Goal: Information Seeking & Learning: Learn about a topic

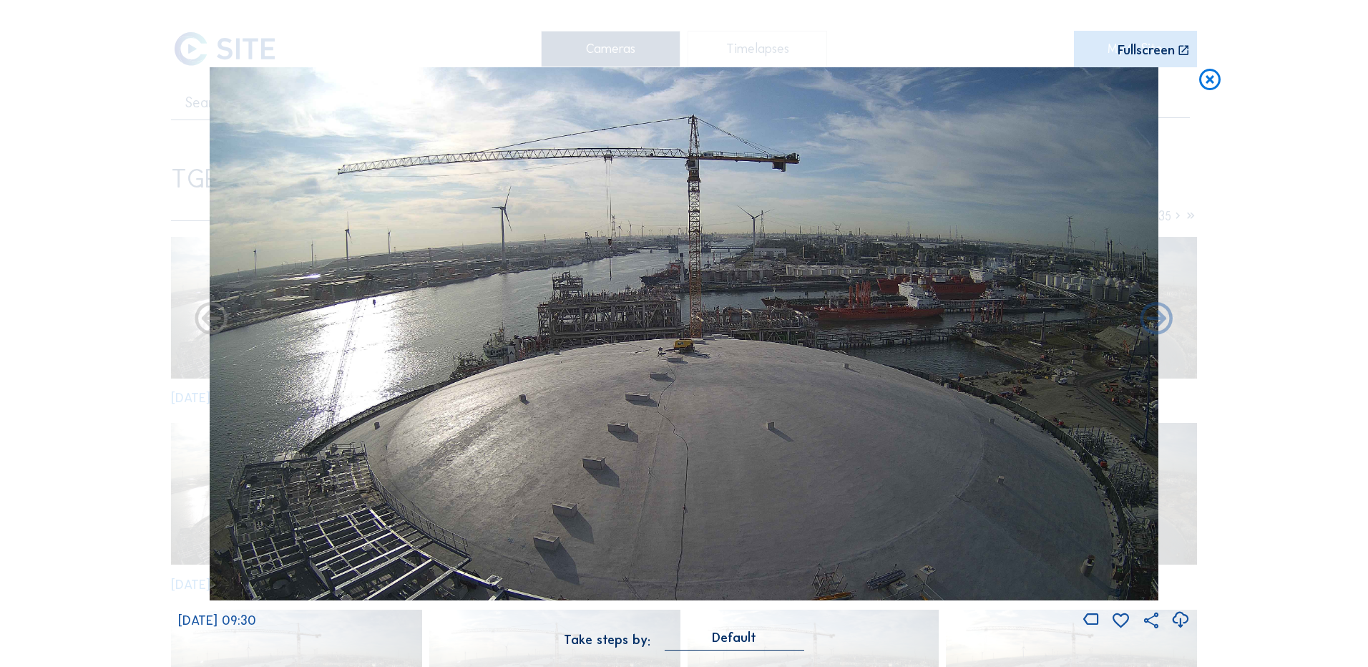
click at [1212, 80] on icon at bounding box center [1210, 80] width 26 height 26
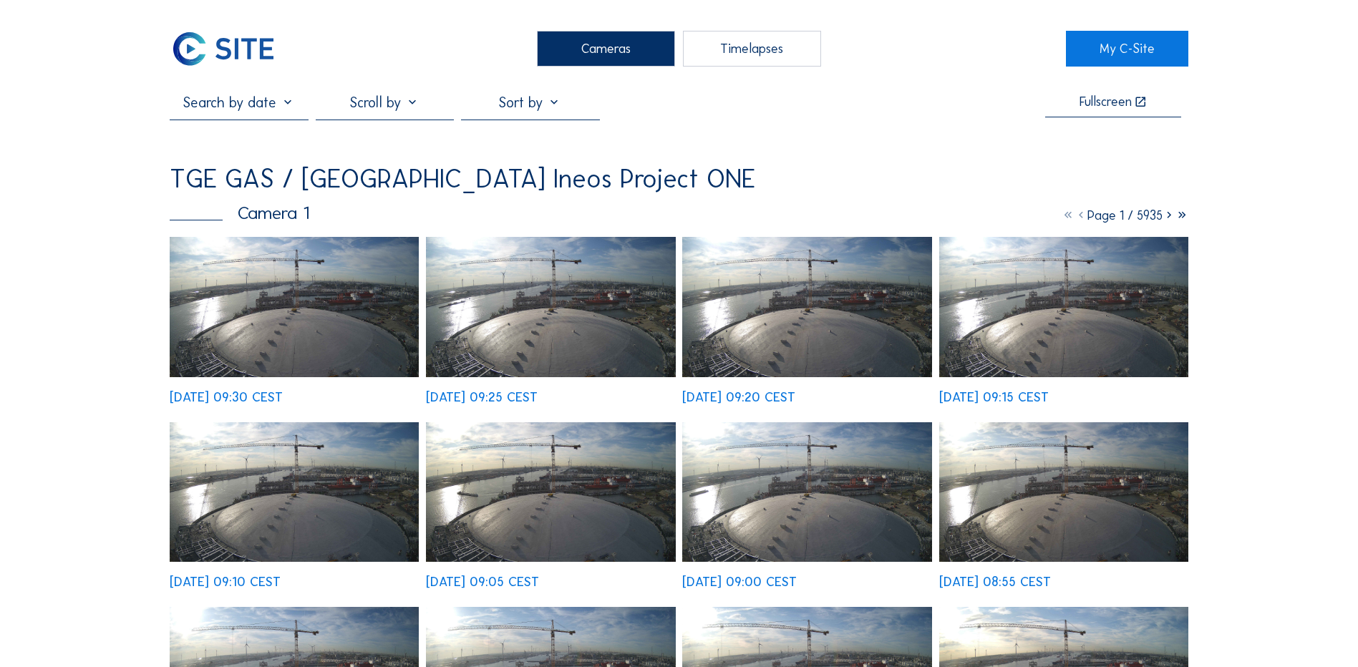
click at [617, 48] on div "Cameras" at bounding box center [606, 49] width 138 height 36
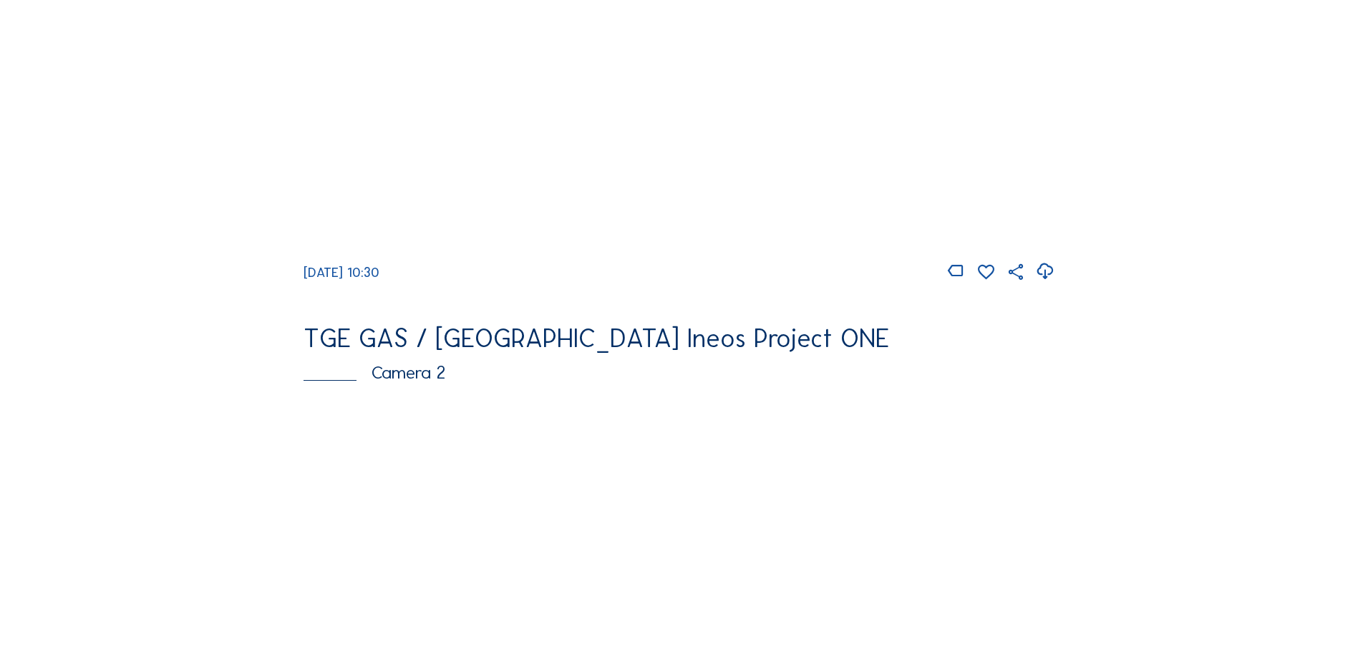
scroll to position [358, 0]
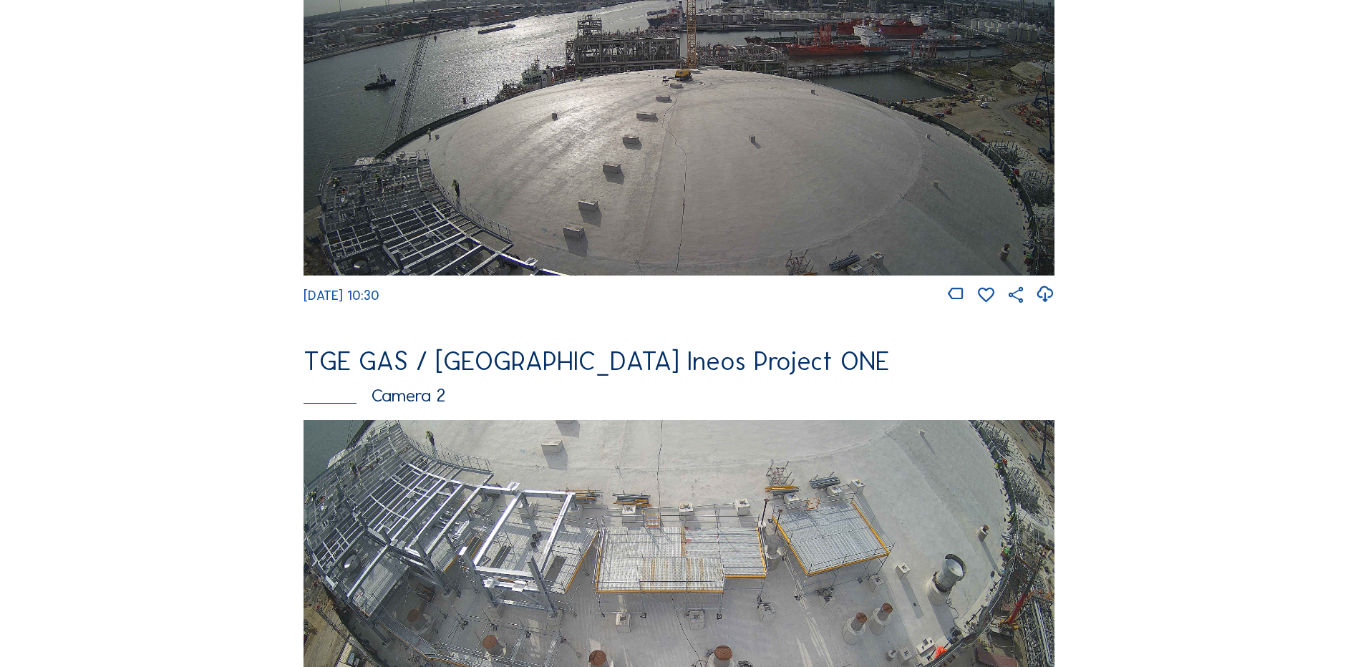
click at [525, 137] on img at bounding box center [678, 64] width 751 height 422
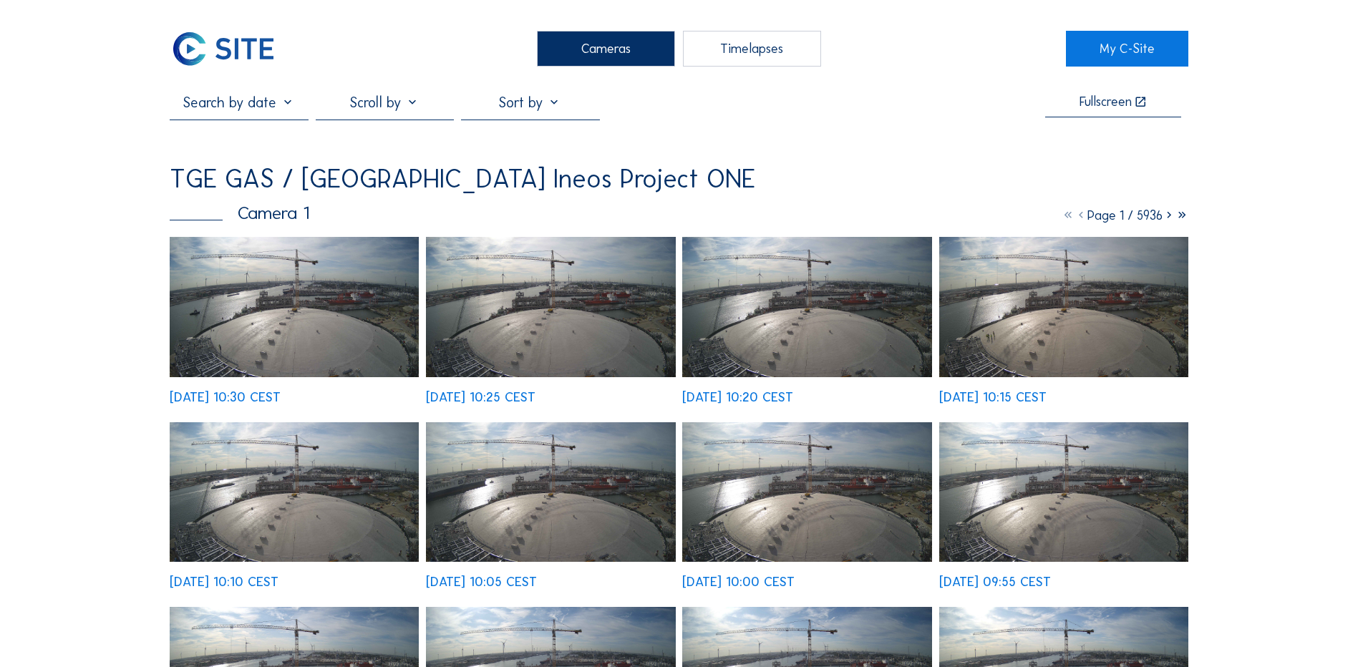
click at [608, 50] on div "Cameras" at bounding box center [606, 49] width 138 height 36
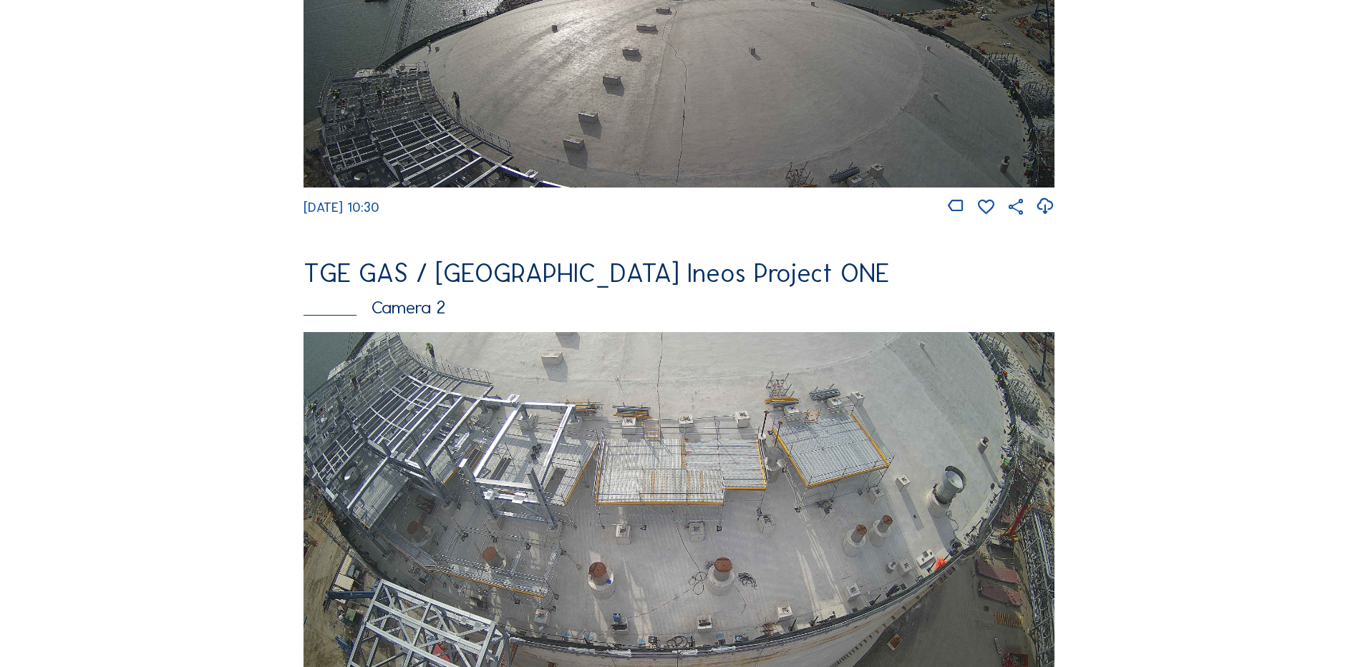
scroll to position [573, 0]
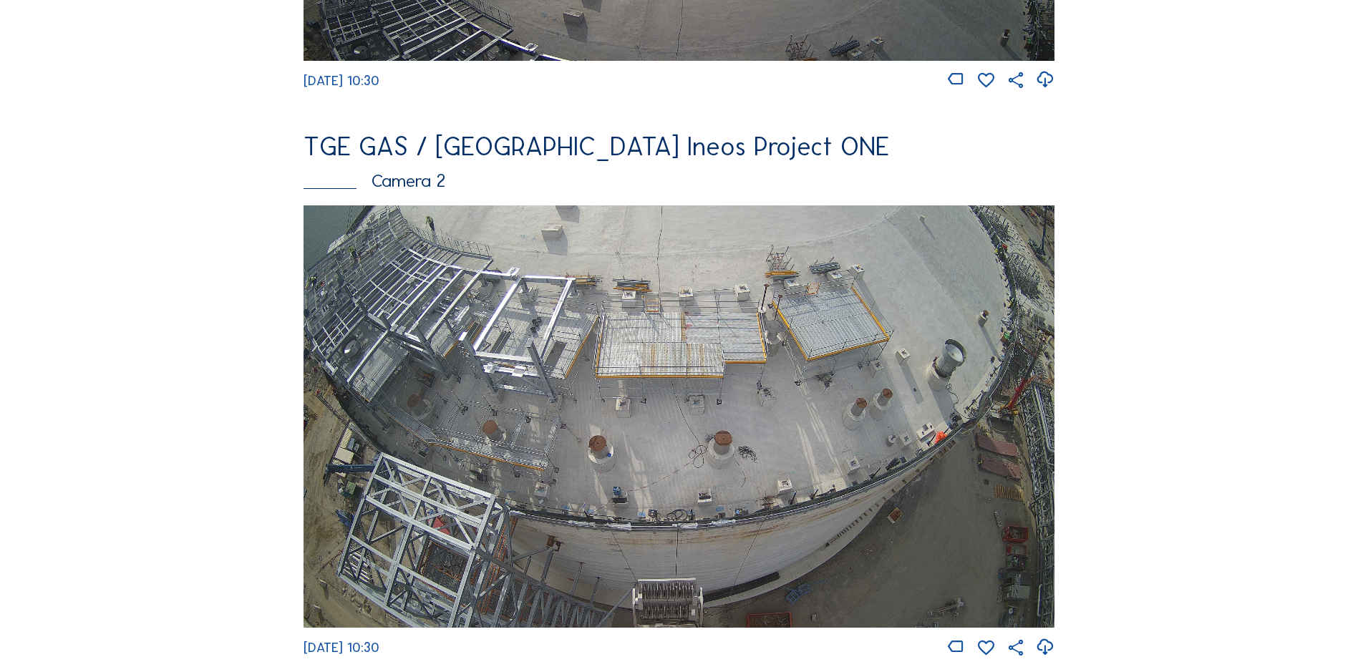
click at [651, 370] on img at bounding box center [678, 416] width 751 height 422
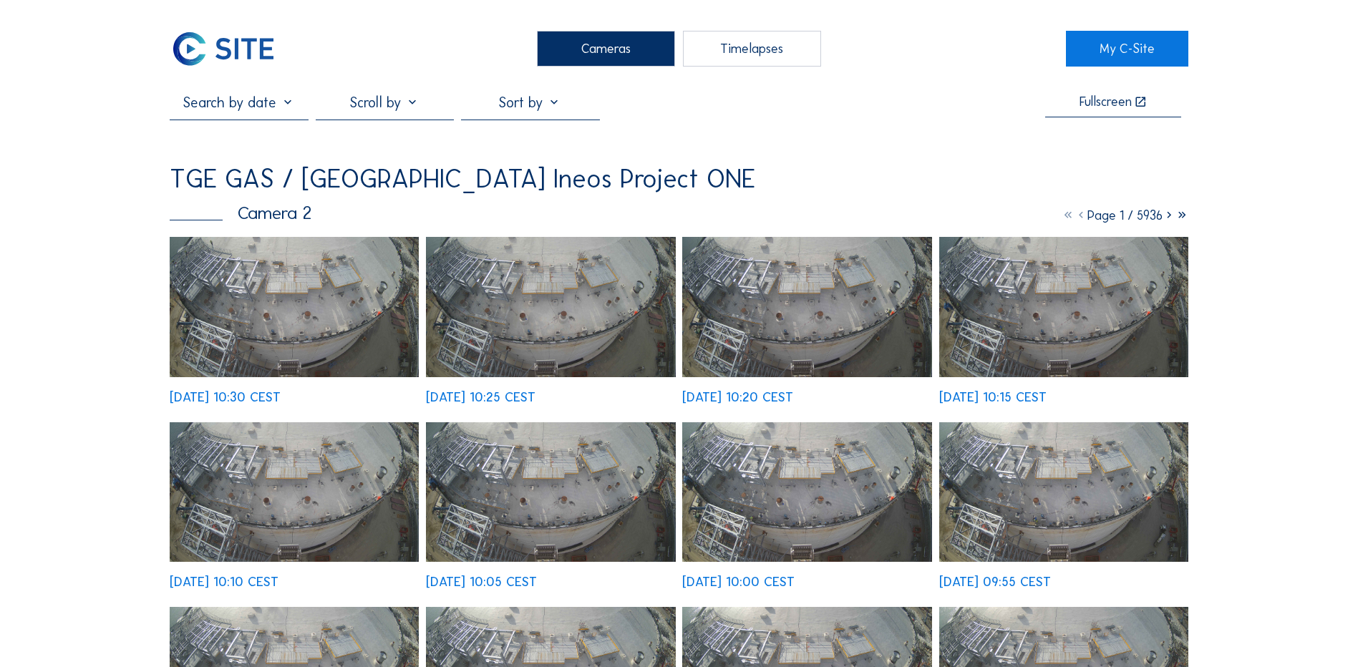
click at [248, 328] on img at bounding box center [294, 307] width 249 height 140
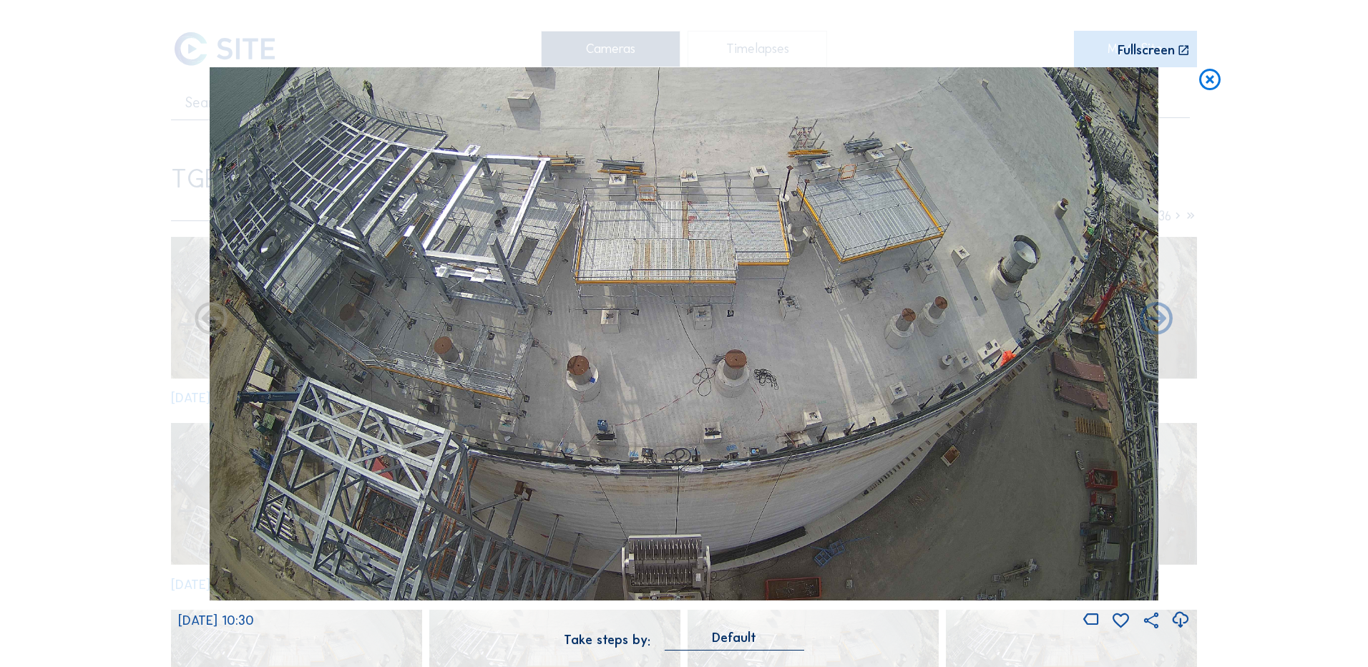
click at [1180, 622] on icon at bounding box center [1180, 620] width 19 height 24
click at [111, 240] on div "Scroll to travel through time | Press 'Alt' Button + Scroll to Zoom | Click and…" at bounding box center [684, 333] width 1368 height 667
click at [1216, 79] on icon at bounding box center [1210, 80] width 26 height 26
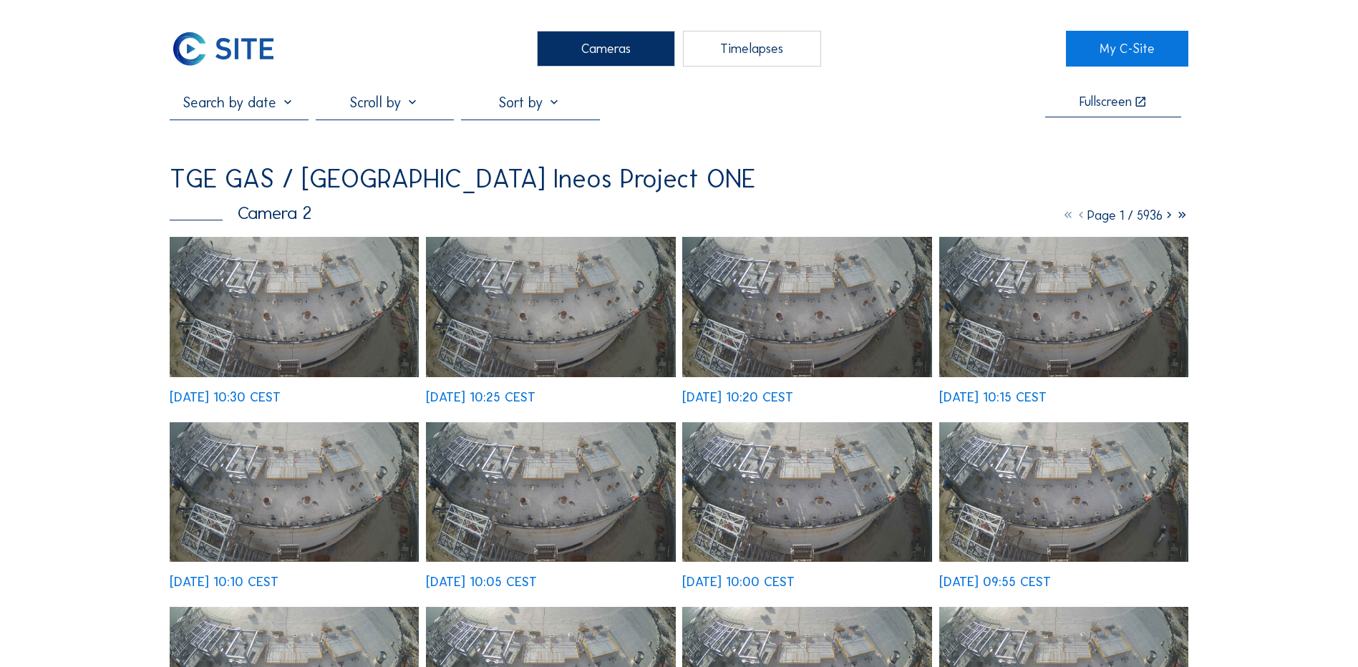
click at [568, 49] on div "Cameras" at bounding box center [606, 49] width 138 height 36
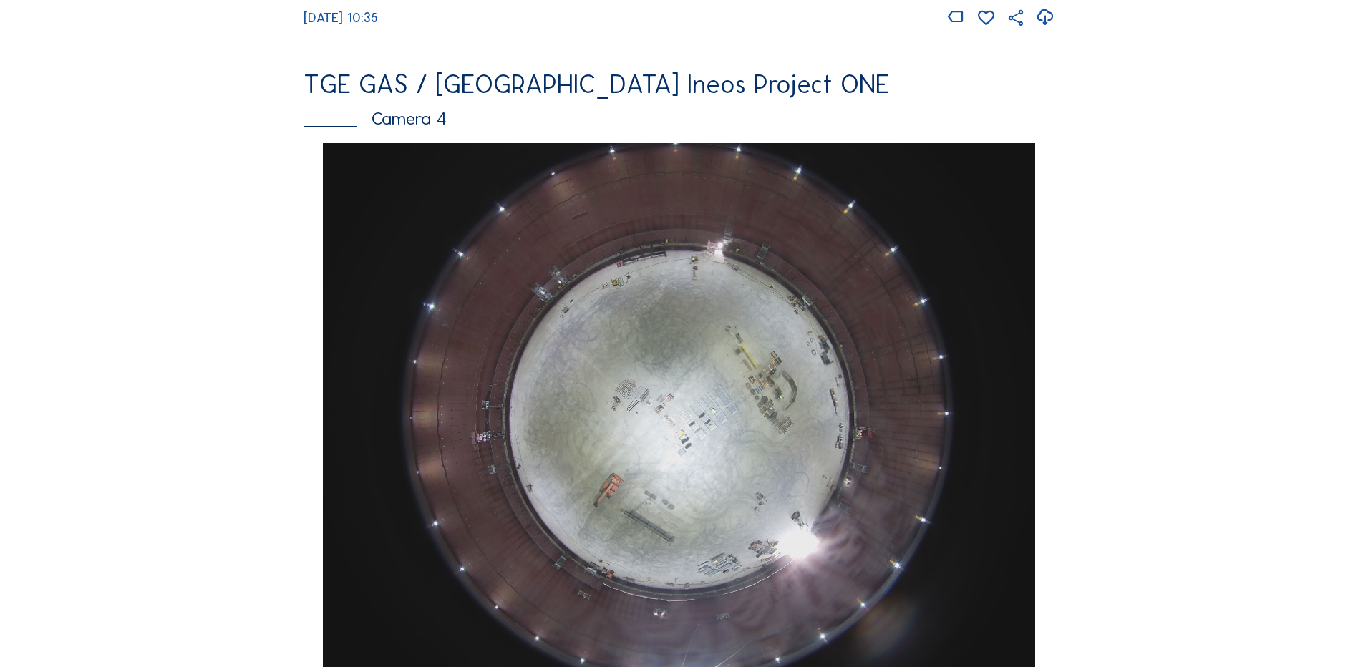
scroll to position [1217, 0]
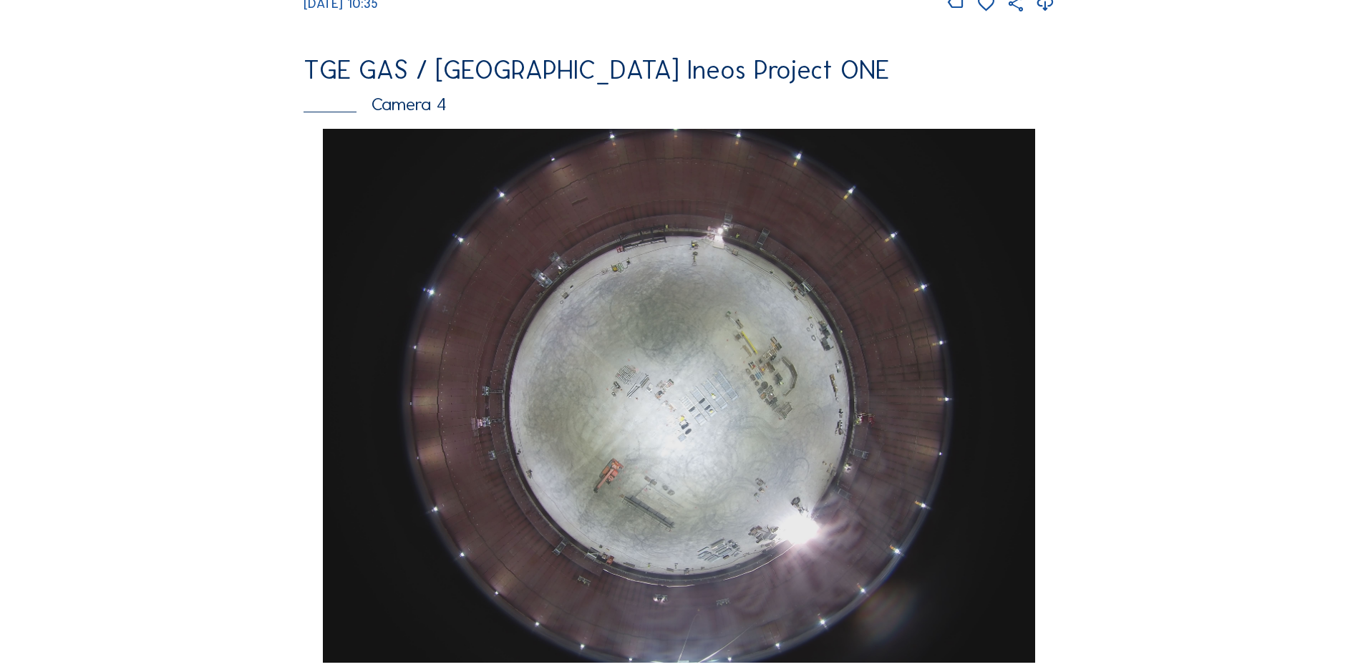
click at [599, 370] on img at bounding box center [678, 396] width 711 height 534
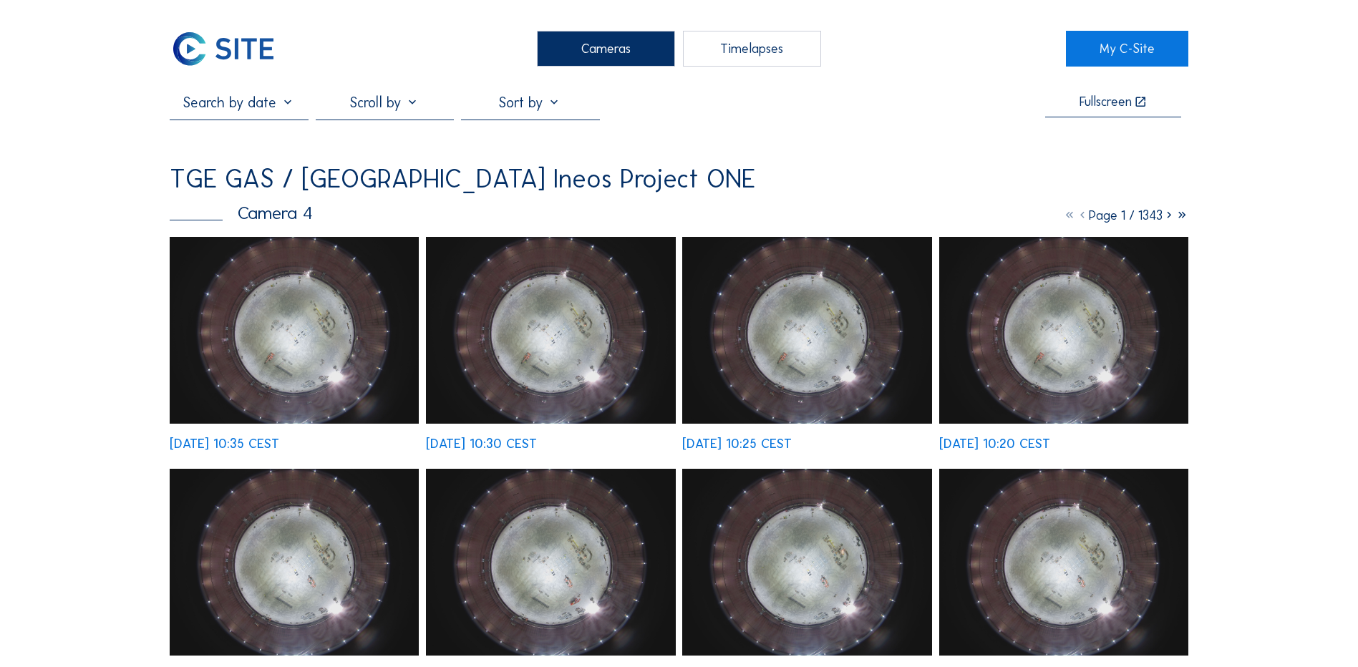
click at [298, 314] on img at bounding box center [294, 330] width 249 height 187
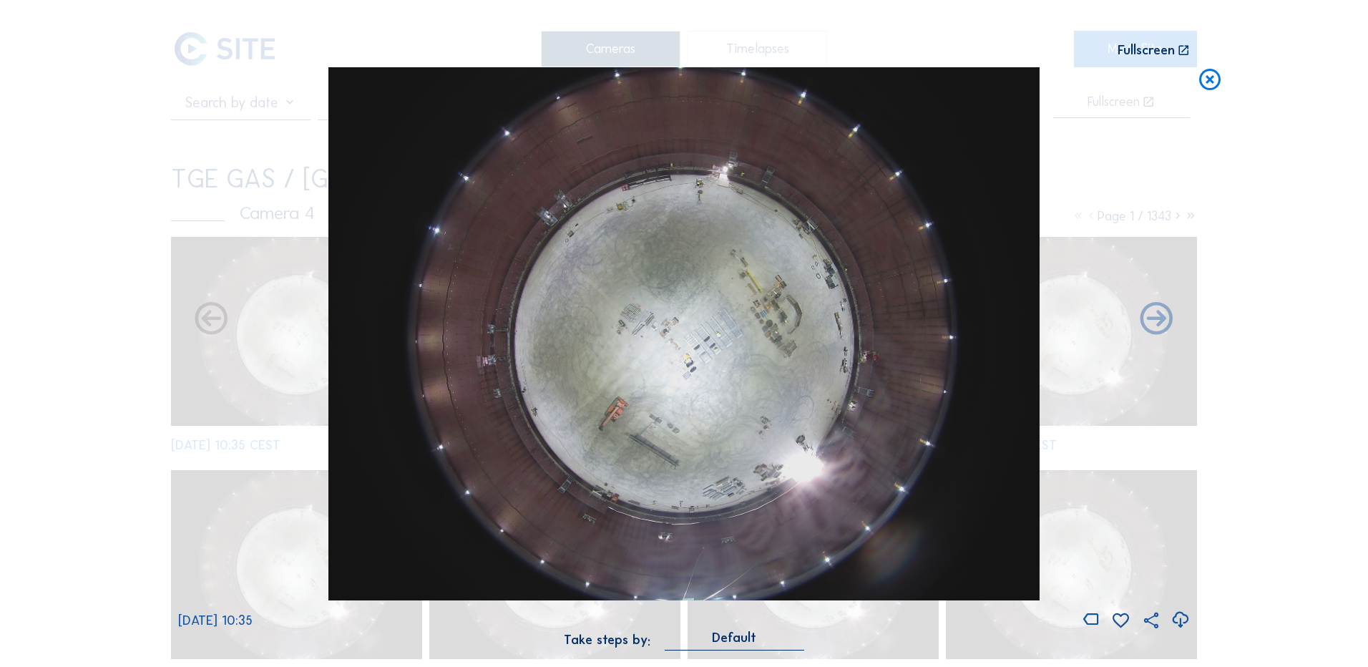
click at [1181, 619] on icon at bounding box center [1180, 620] width 19 height 24
drag, startPoint x: 72, startPoint y: 316, endPoint x: 179, endPoint y: 305, distance: 107.9
click at [74, 318] on div "Scroll to travel through time | Press 'Alt' Button + Scroll to Zoom | Click and…" at bounding box center [684, 333] width 1368 height 667
click at [1218, 82] on icon at bounding box center [1210, 80] width 26 height 26
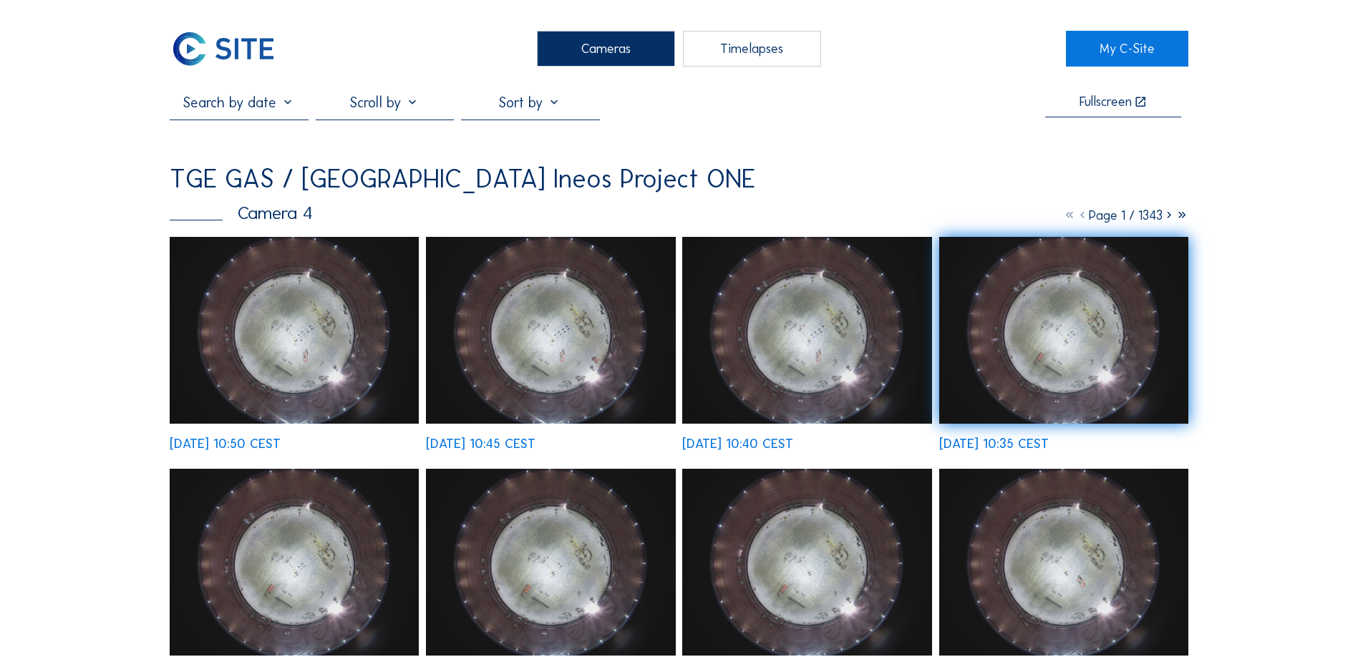
click at [580, 53] on div "Cameras" at bounding box center [606, 49] width 138 height 36
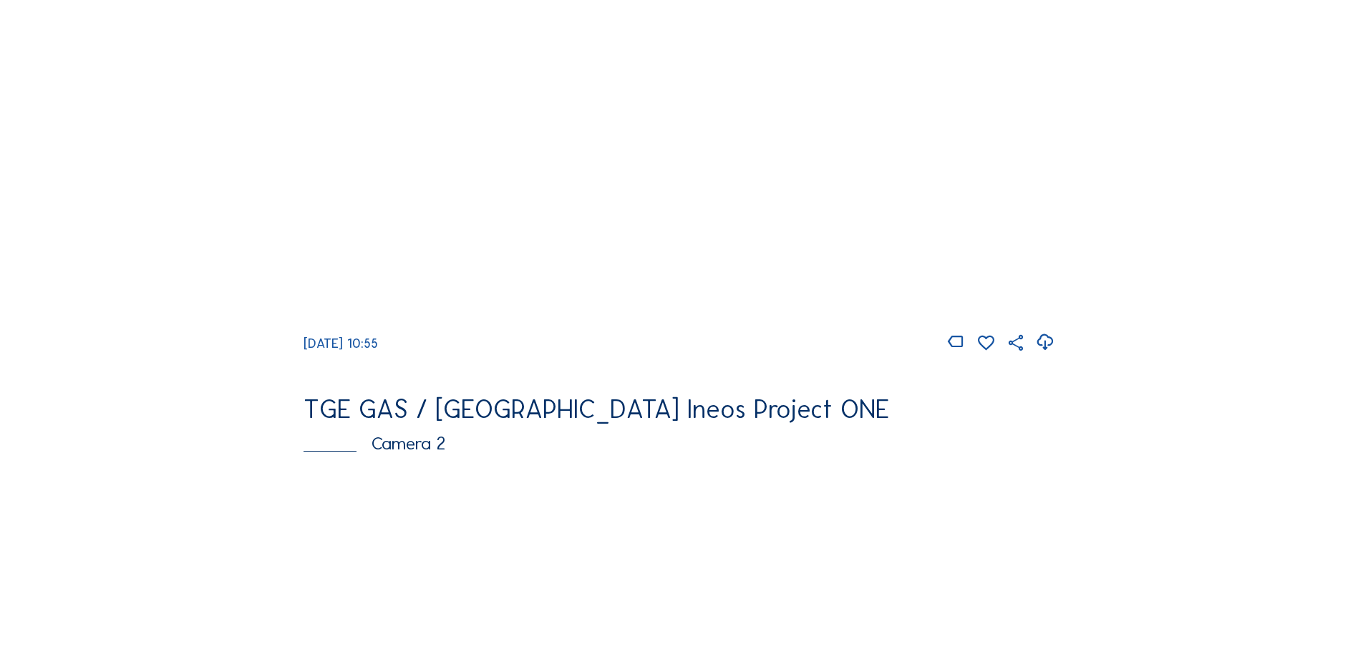
scroll to position [358, 0]
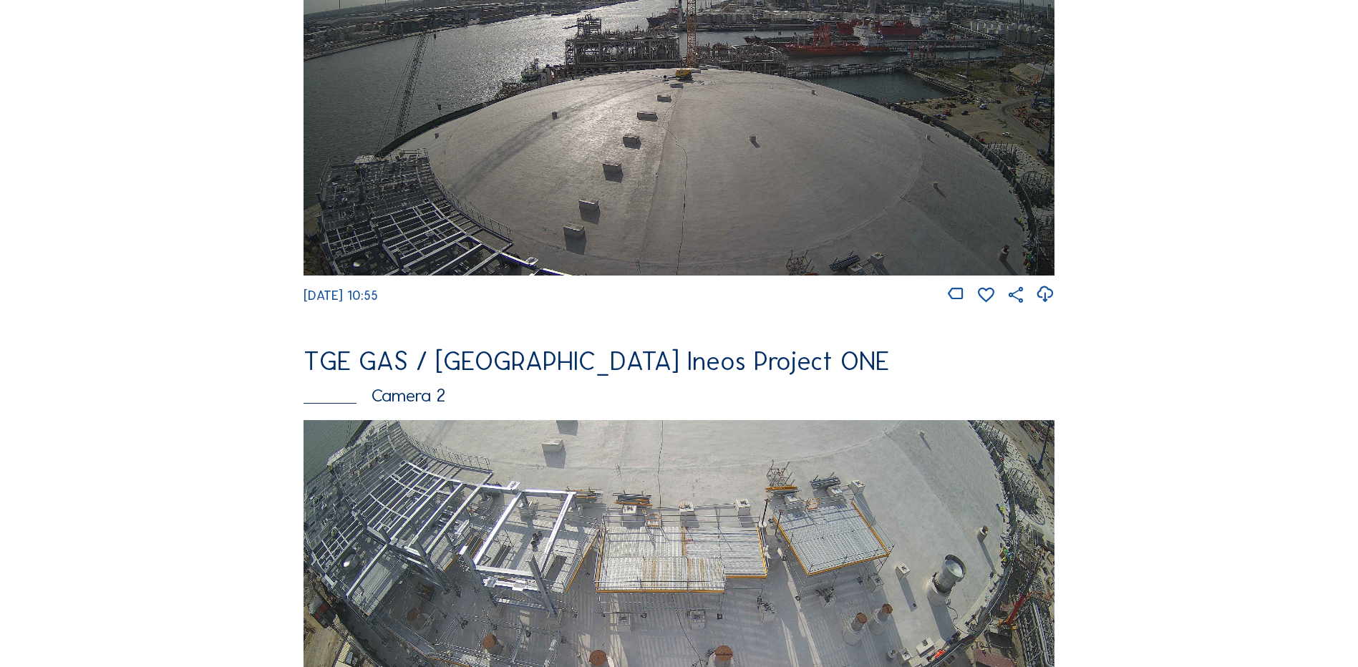
click at [514, 491] on img at bounding box center [678, 631] width 751 height 422
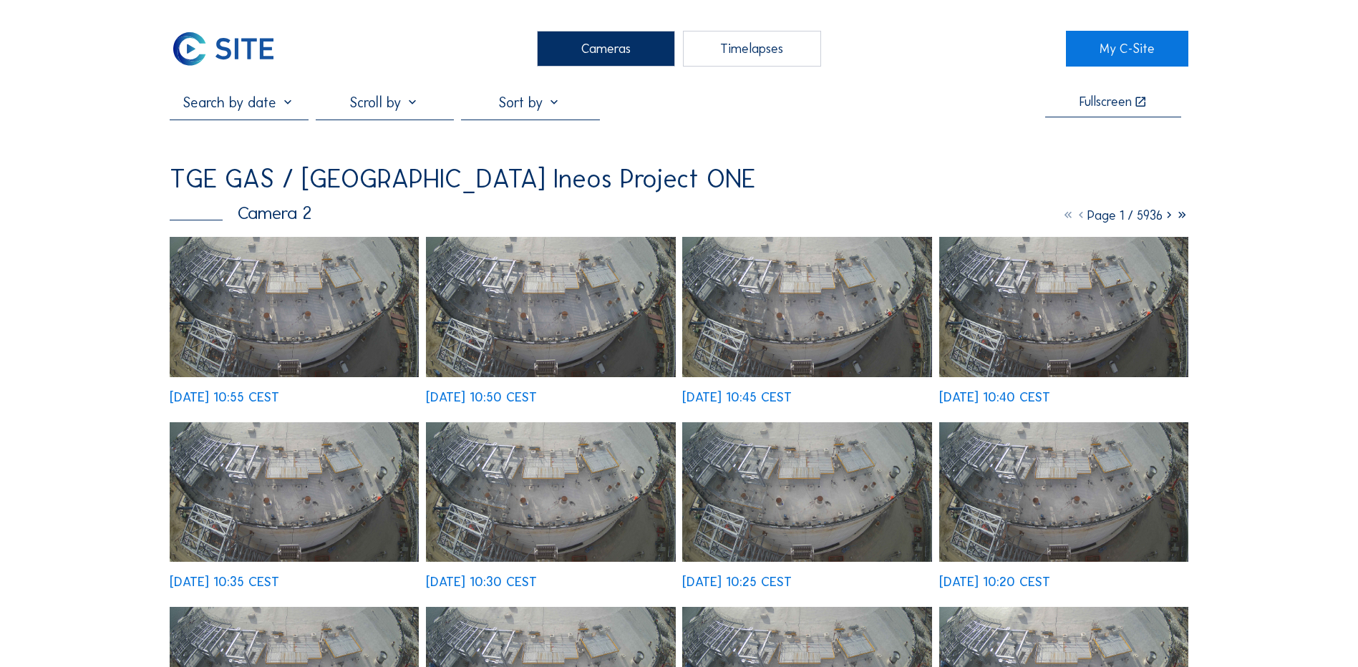
click at [299, 296] on img at bounding box center [294, 307] width 249 height 140
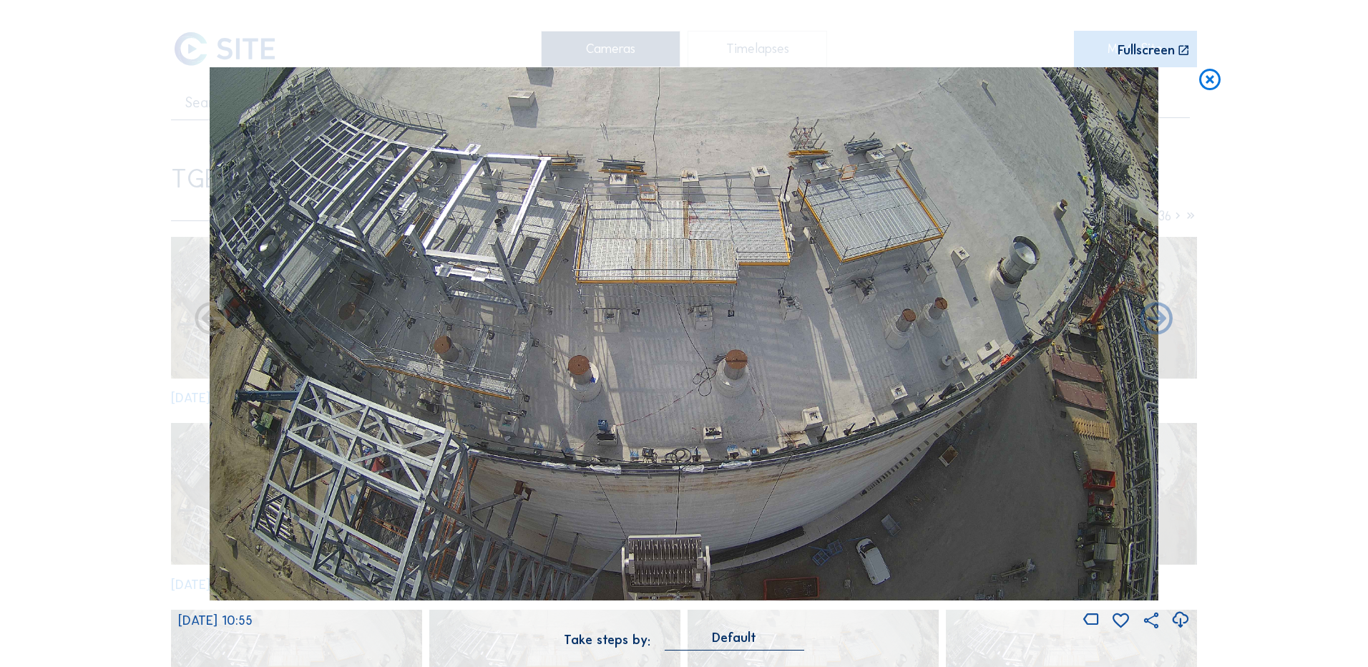
click at [1180, 619] on icon at bounding box center [1180, 620] width 19 height 24
click at [162, 203] on div "Scroll to travel through time | Press 'Alt' Button + Scroll to Zoom | Click and…" at bounding box center [684, 333] width 1368 height 667
click at [1216, 83] on icon at bounding box center [1210, 80] width 26 height 26
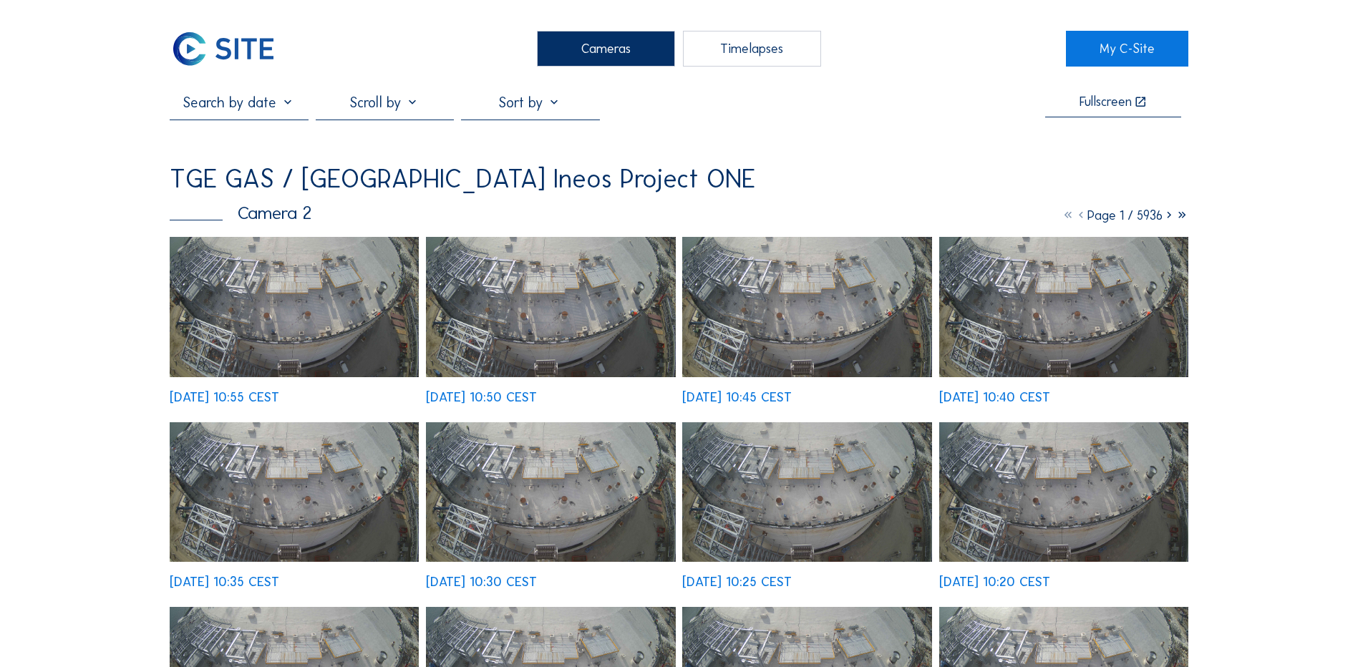
click at [635, 49] on div "Cameras" at bounding box center [606, 49] width 138 height 36
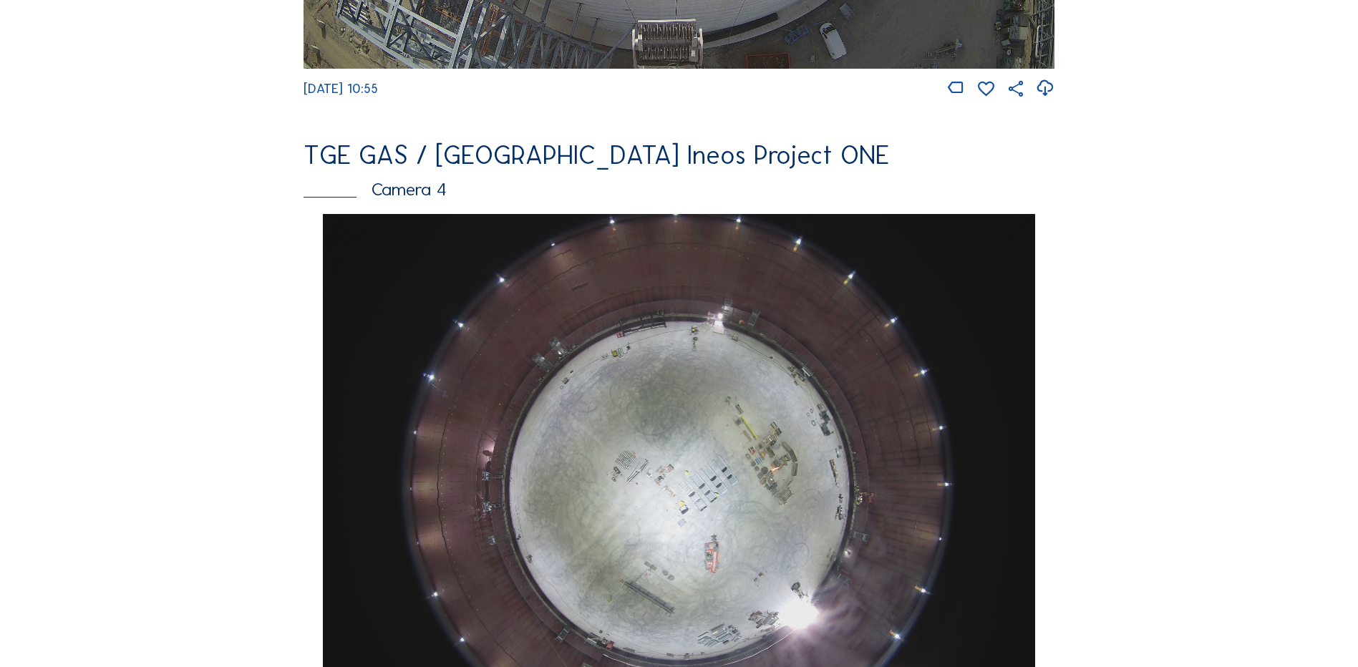
scroll to position [1145, 0]
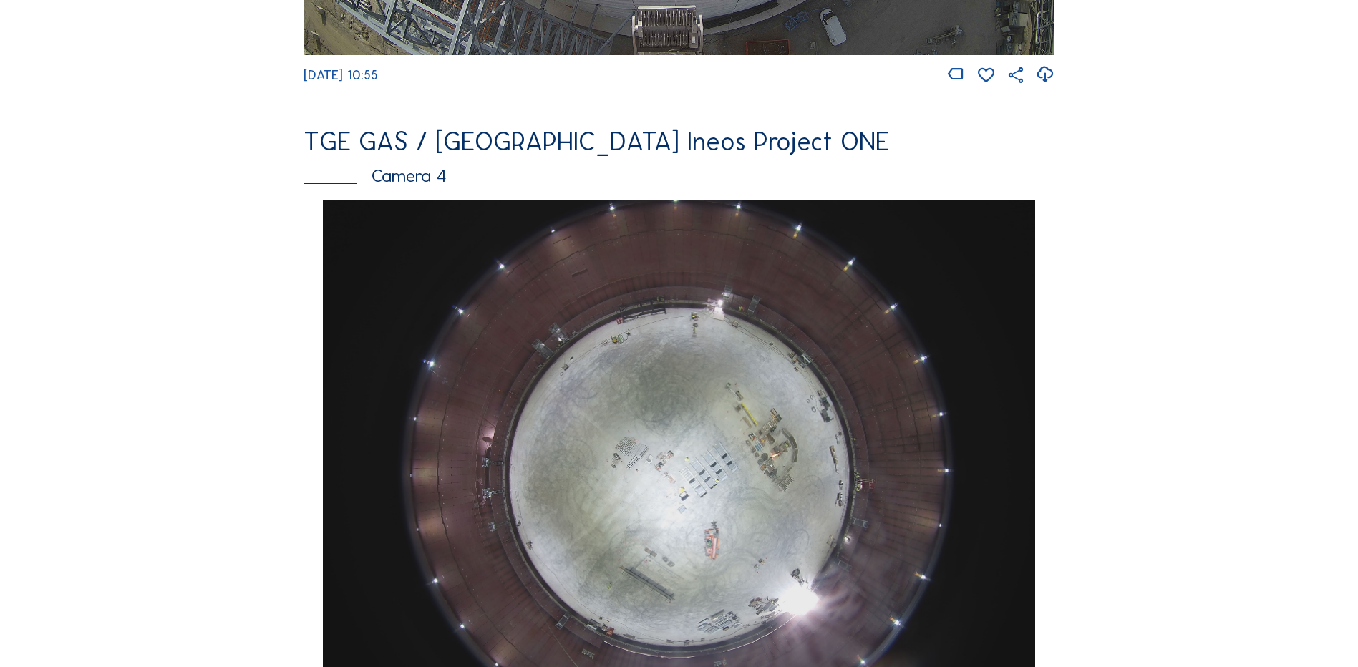
click at [678, 425] on img at bounding box center [678, 467] width 711 height 534
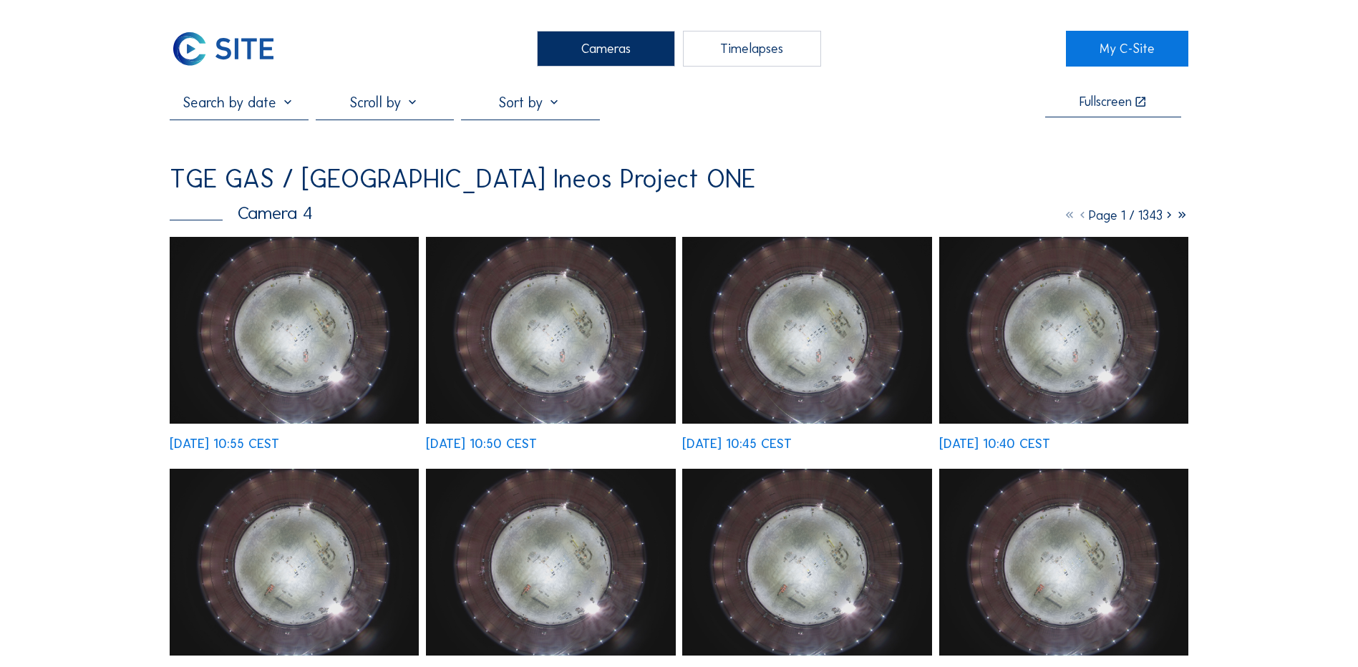
click at [342, 328] on img at bounding box center [294, 330] width 249 height 187
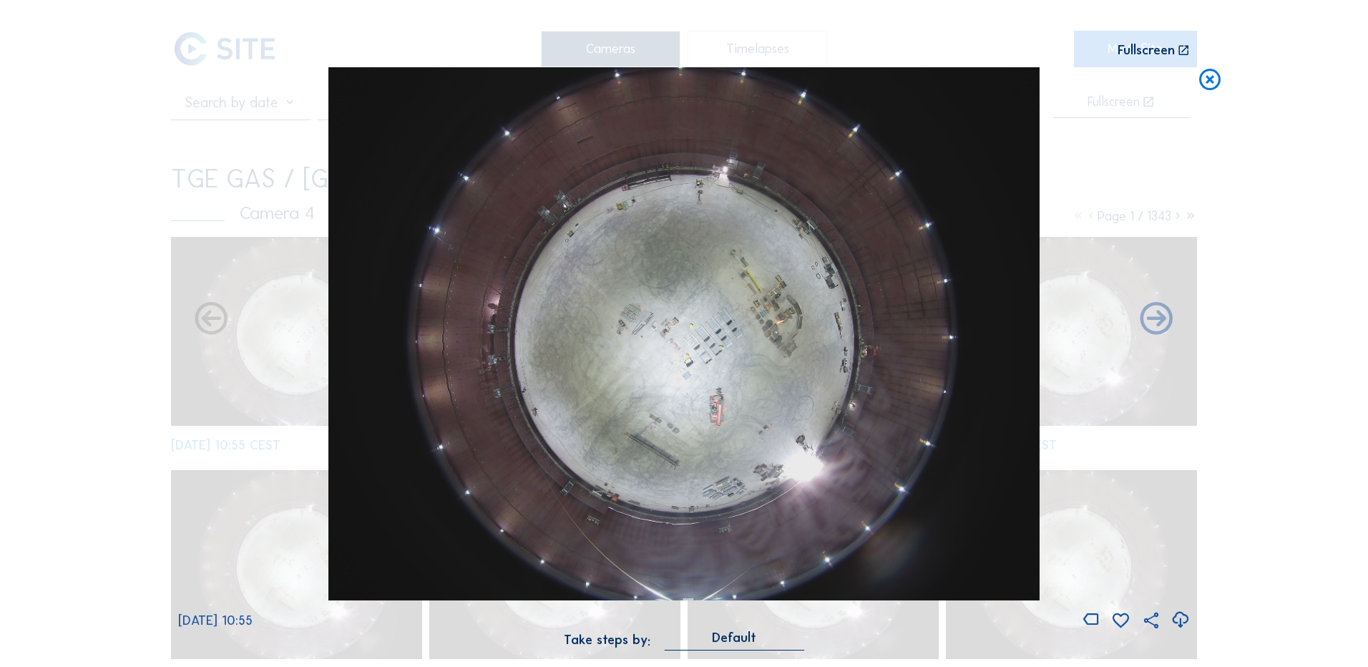
click at [1188, 619] on icon at bounding box center [1180, 620] width 19 height 24
click at [64, 238] on div "Scroll to travel through time | Press 'Alt' Button + Scroll to Zoom | Click and…" at bounding box center [684, 333] width 1368 height 667
click at [1213, 84] on icon at bounding box center [1210, 80] width 26 height 26
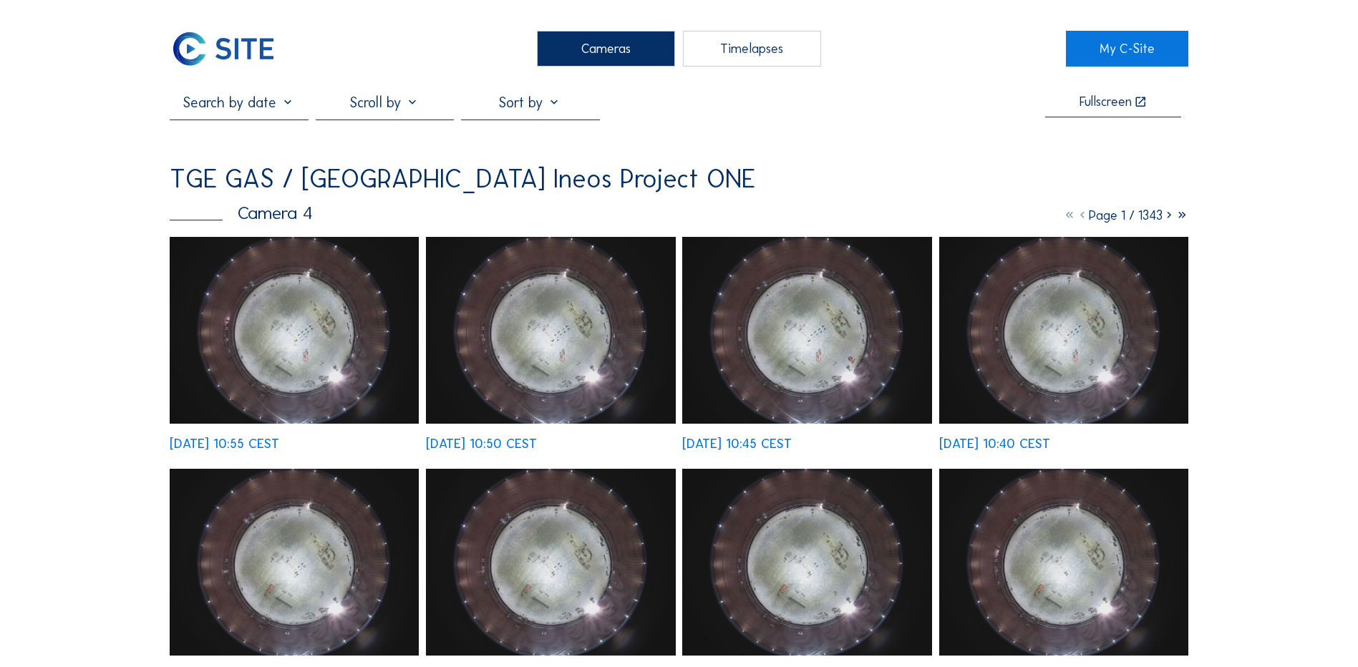
click at [605, 44] on div "Cameras" at bounding box center [606, 49] width 138 height 36
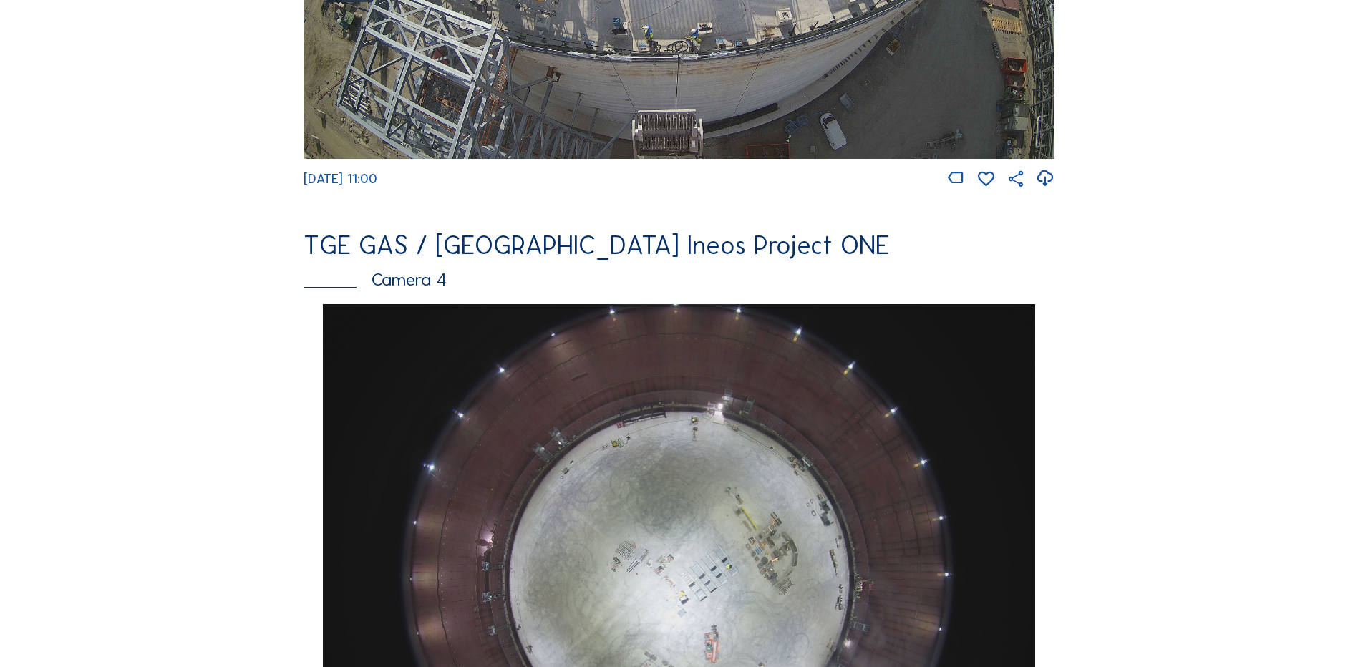
scroll to position [1288, 0]
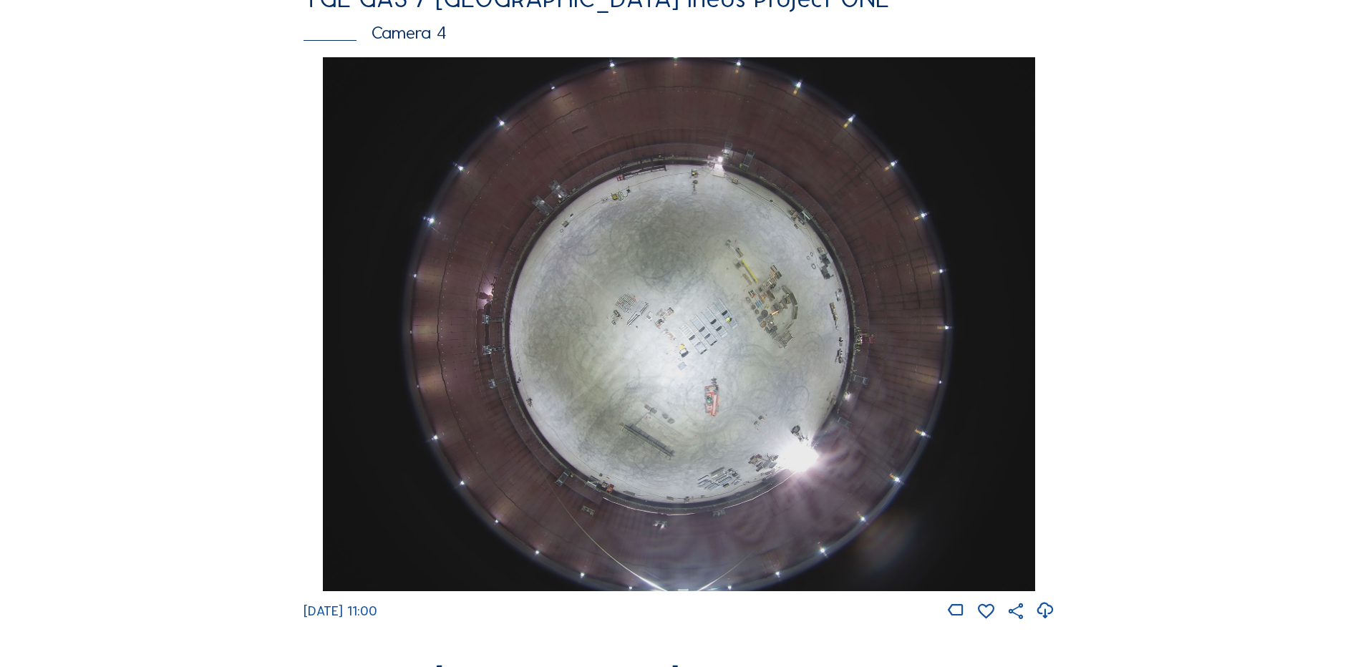
click at [676, 338] on img at bounding box center [678, 324] width 711 height 534
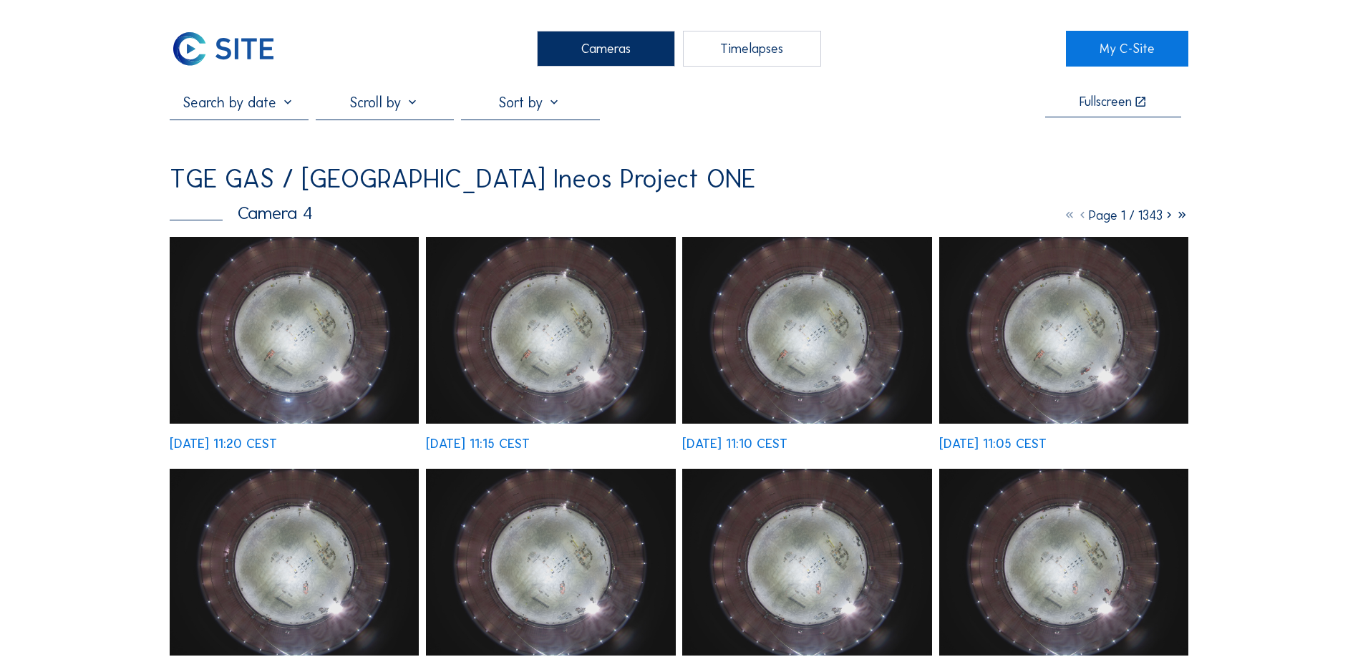
click at [319, 321] on img at bounding box center [294, 330] width 249 height 187
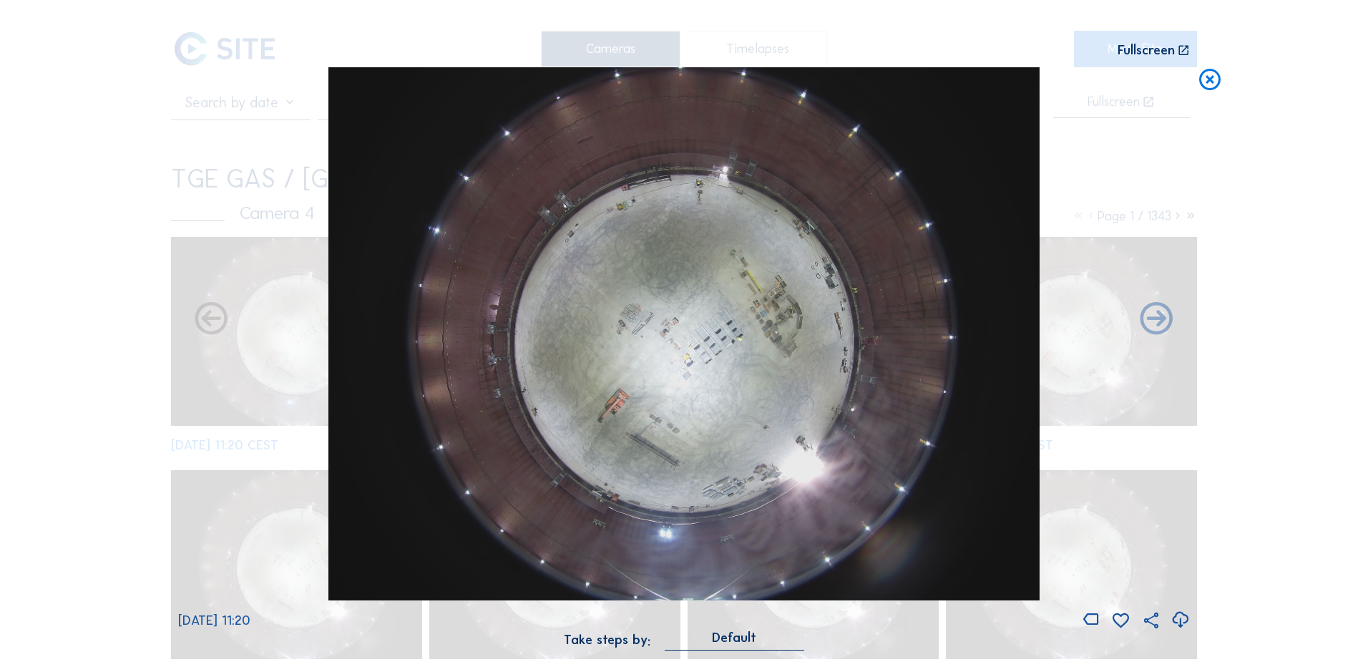
click at [1184, 621] on icon at bounding box center [1180, 620] width 19 height 24
click at [1210, 80] on icon at bounding box center [1210, 80] width 26 height 26
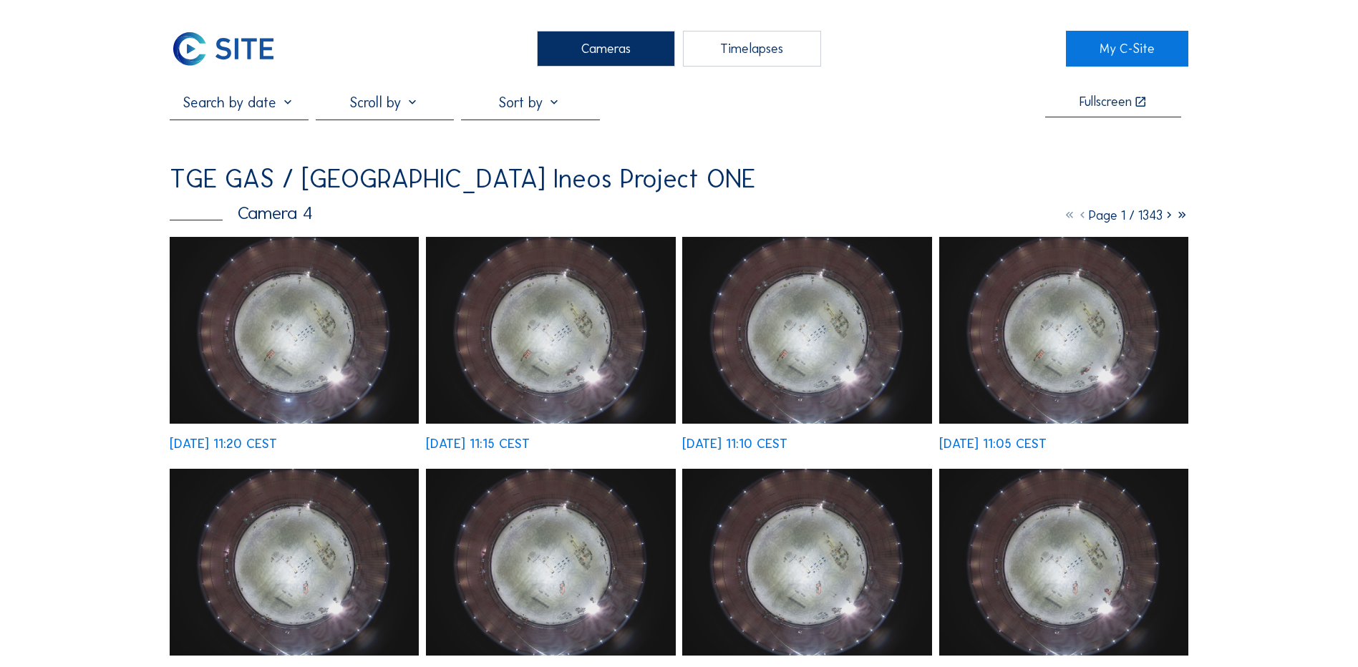
click at [616, 47] on div "Cameras" at bounding box center [606, 49] width 138 height 36
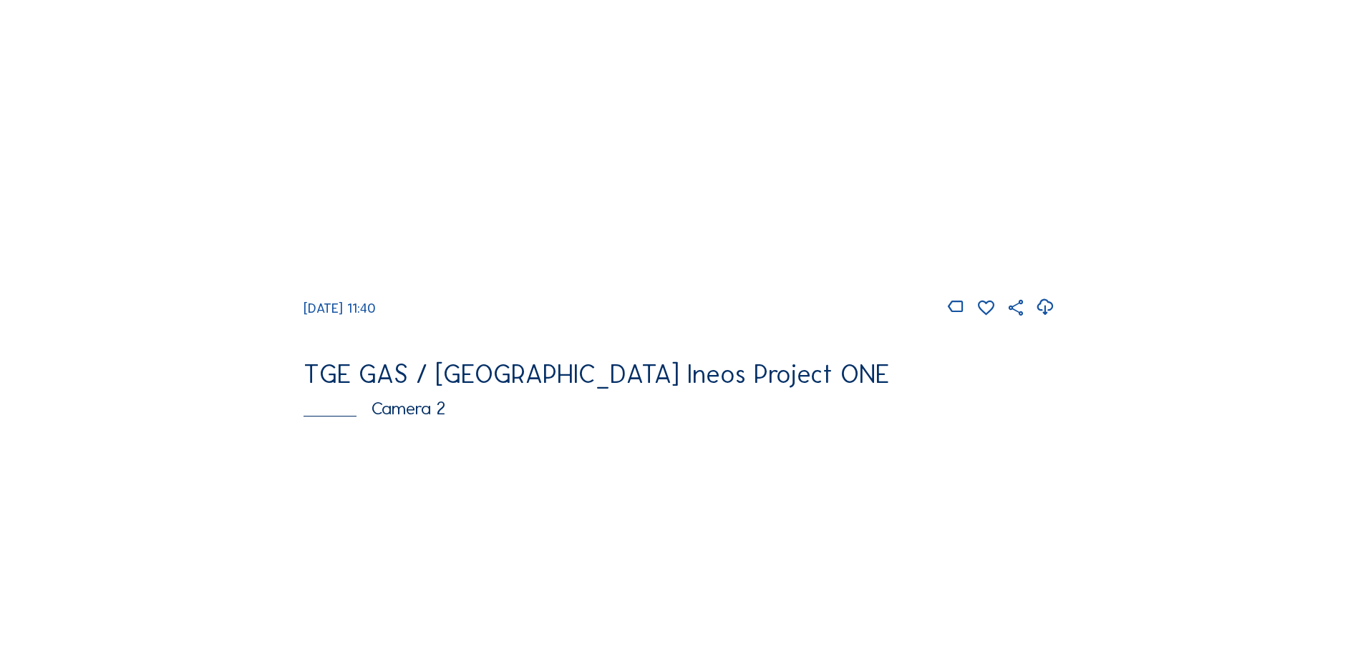
scroll to position [429, 0]
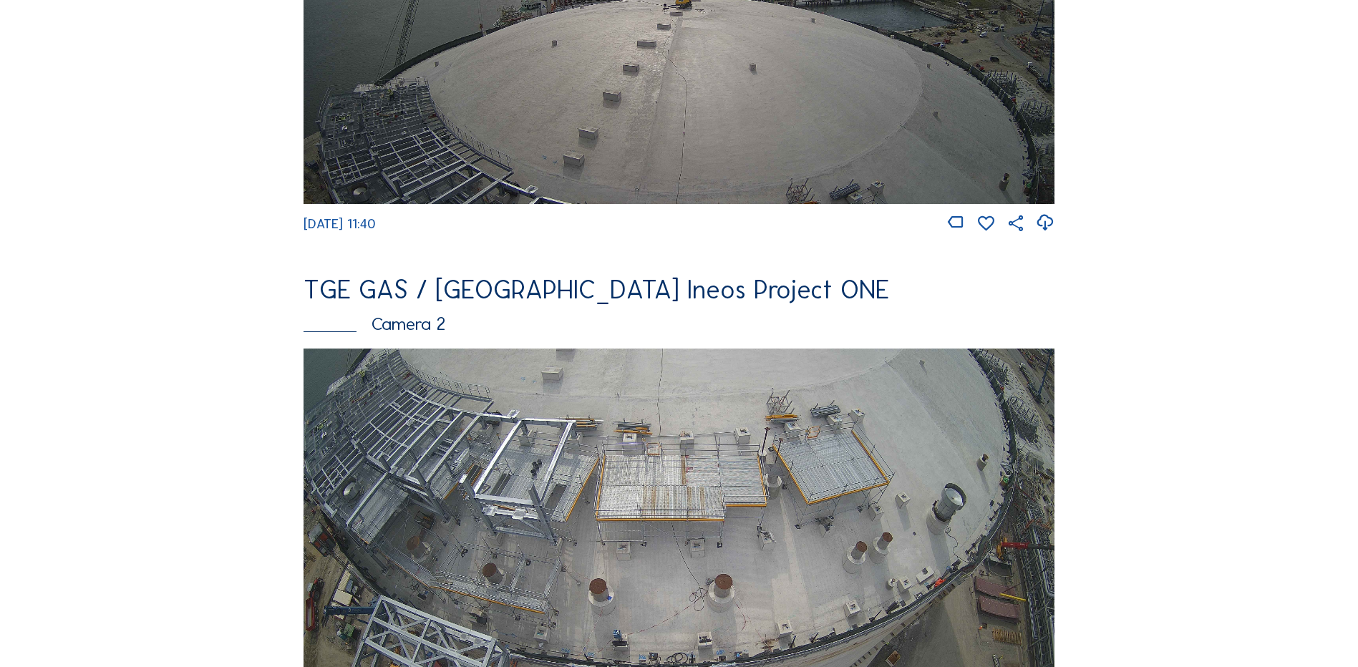
click at [562, 439] on img at bounding box center [678, 560] width 751 height 422
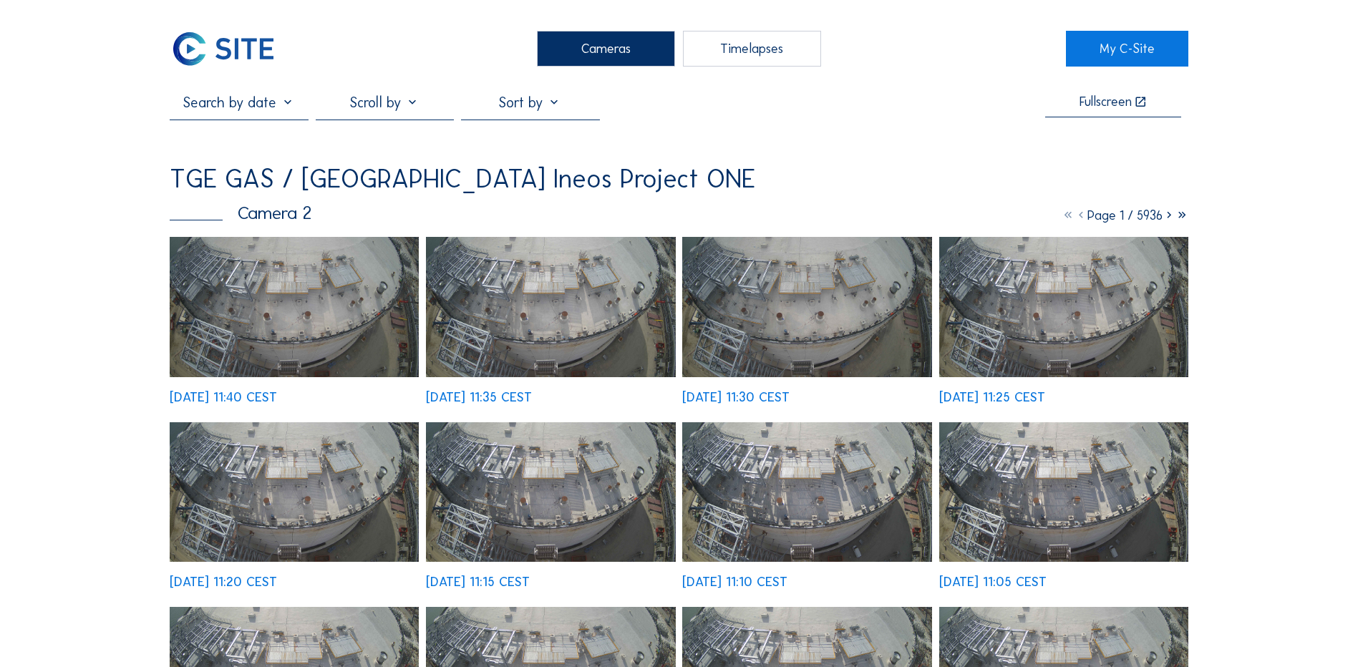
click at [289, 271] on img at bounding box center [294, 307] width 249 height 140
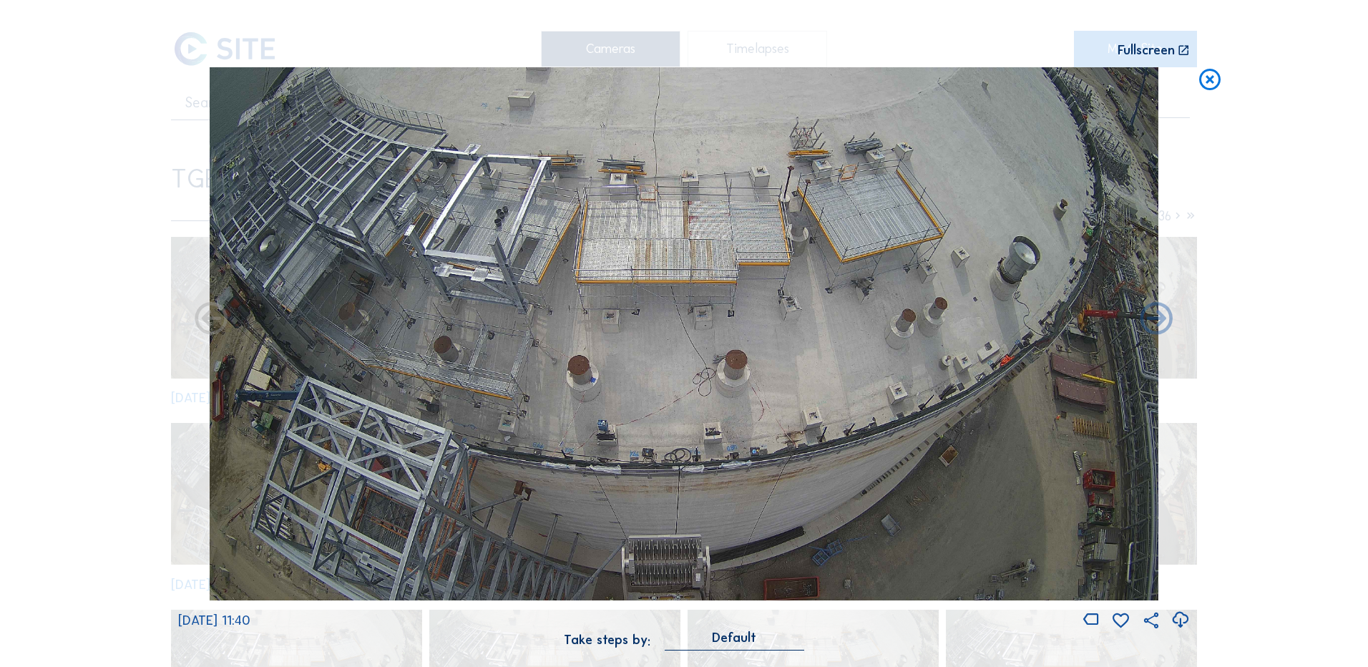
click at [1179, 620] on icon at bounding box center [1180, 620] width 19 height 24
drag, startPoint x: 68, startPoint y: 344, endPoint x: 163, endPoint y: 315, distance: 99.4
click at [68, 344] on div "Scroll to travel through time | Press 'Alt' Button + Scroll to Zoom | Click and…" at bounding box center [684, 333] width 1368 height 667
click at [1209, 84] on icon at bounding box center [1210, 80] width 26 height 26
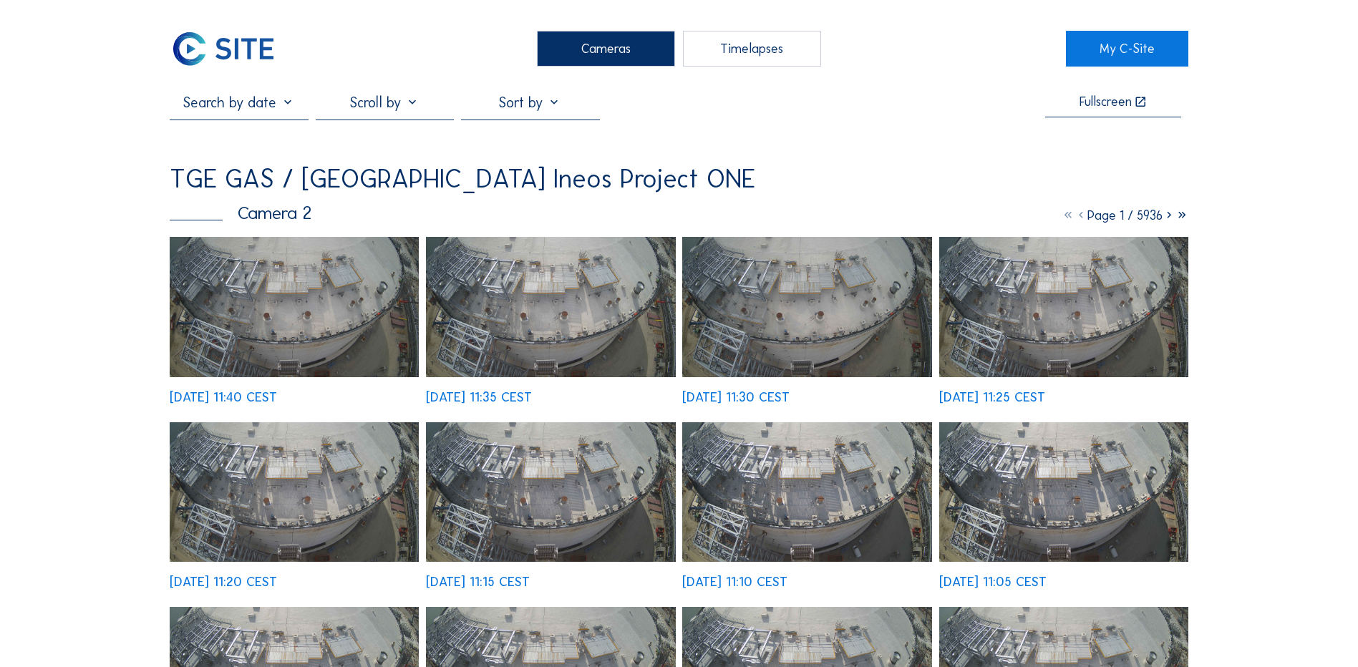
click at [583, 51] on div "Cameras" at bounding box center [606, 49] width 138 height 36
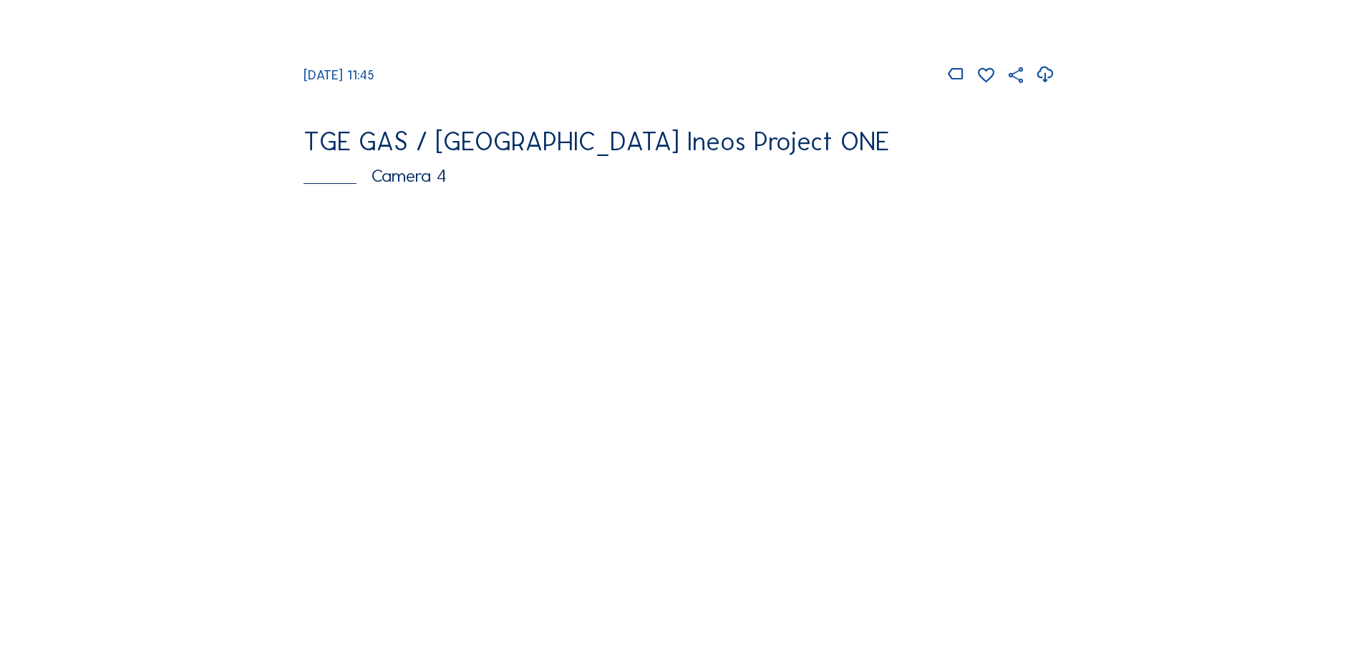
scroll to position [1217, 0]
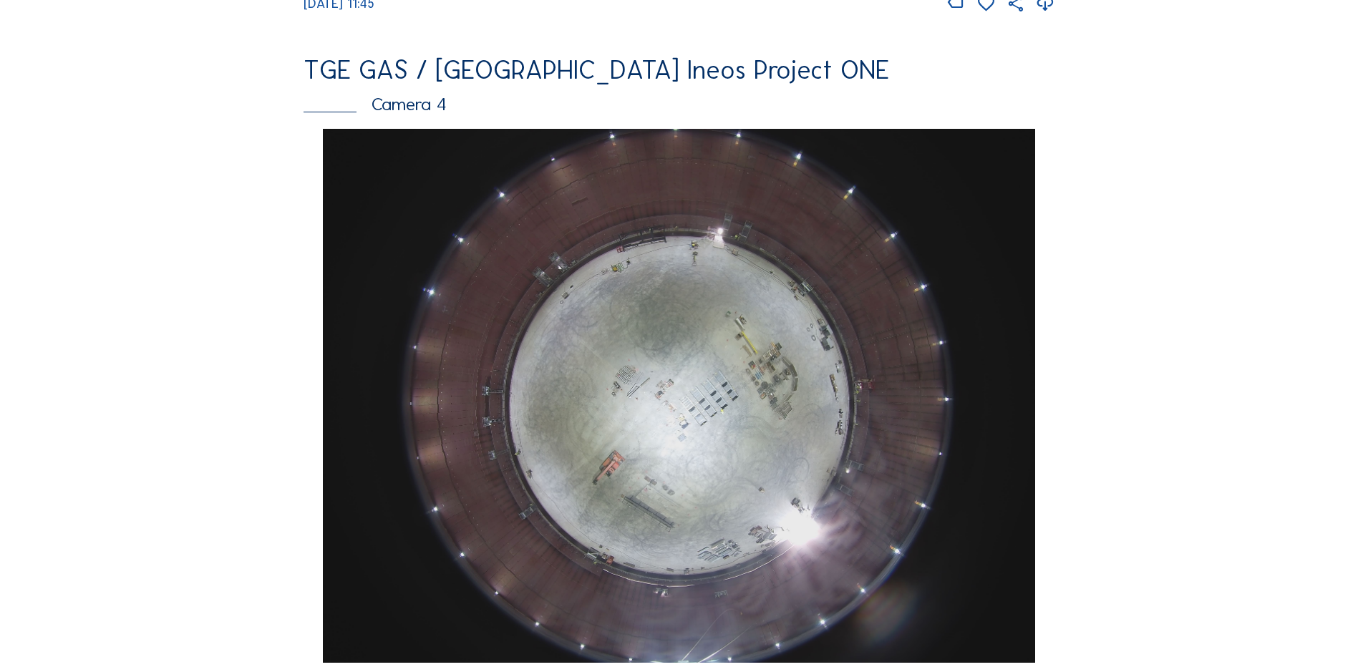
click at [682, 429] on img at bounding box center [678, 396] width 711 height 534
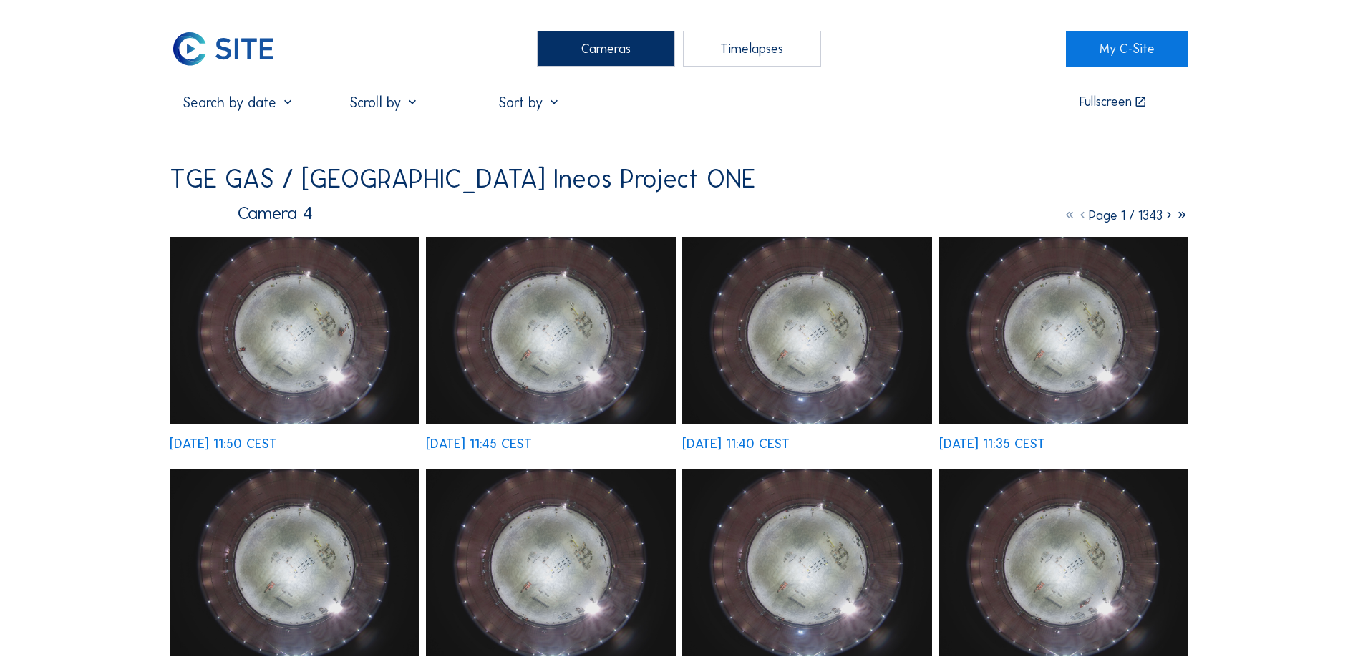
click at [323, 347] on img at bounding box center [294, 330] width 249 height 187
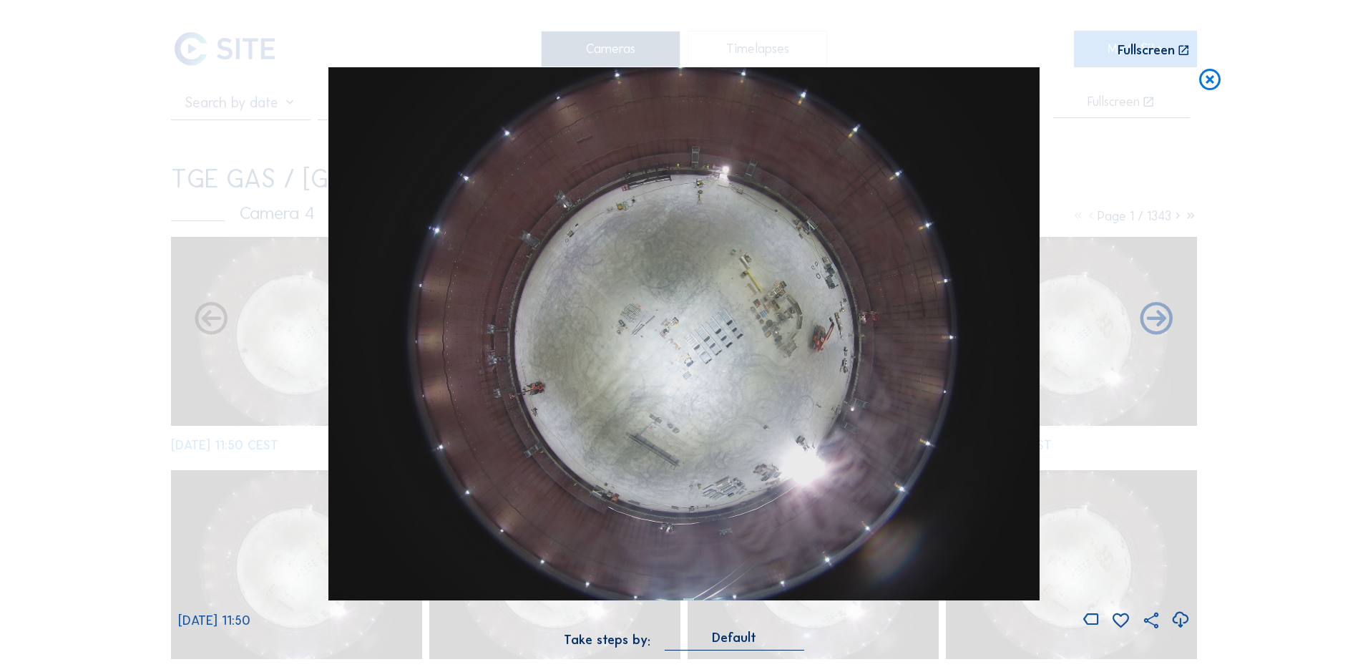
click at [1178, 620] on icon at bounding box center [1180, 620] width 19 height 24
click at [119, 431] on div "Scroll to travel through time | Press 'Alt' Button + Scroll to Zoom | Click and…" at bounding box center [684, 333] width 1368 height 667
click at [1212, 78] on icon at bounding box center [1210, 80] width 26 height 26
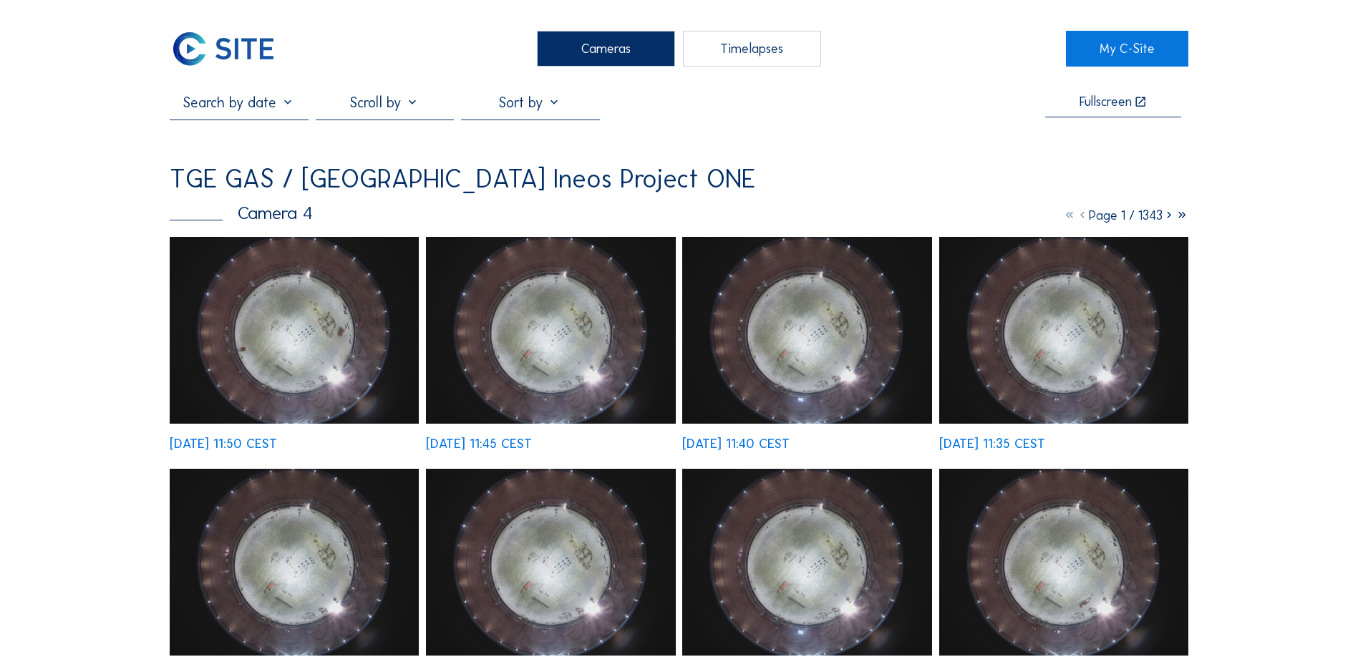
click at [604, 53] on div "Cameras" at bounding box center [606, 49] width 138 height 36
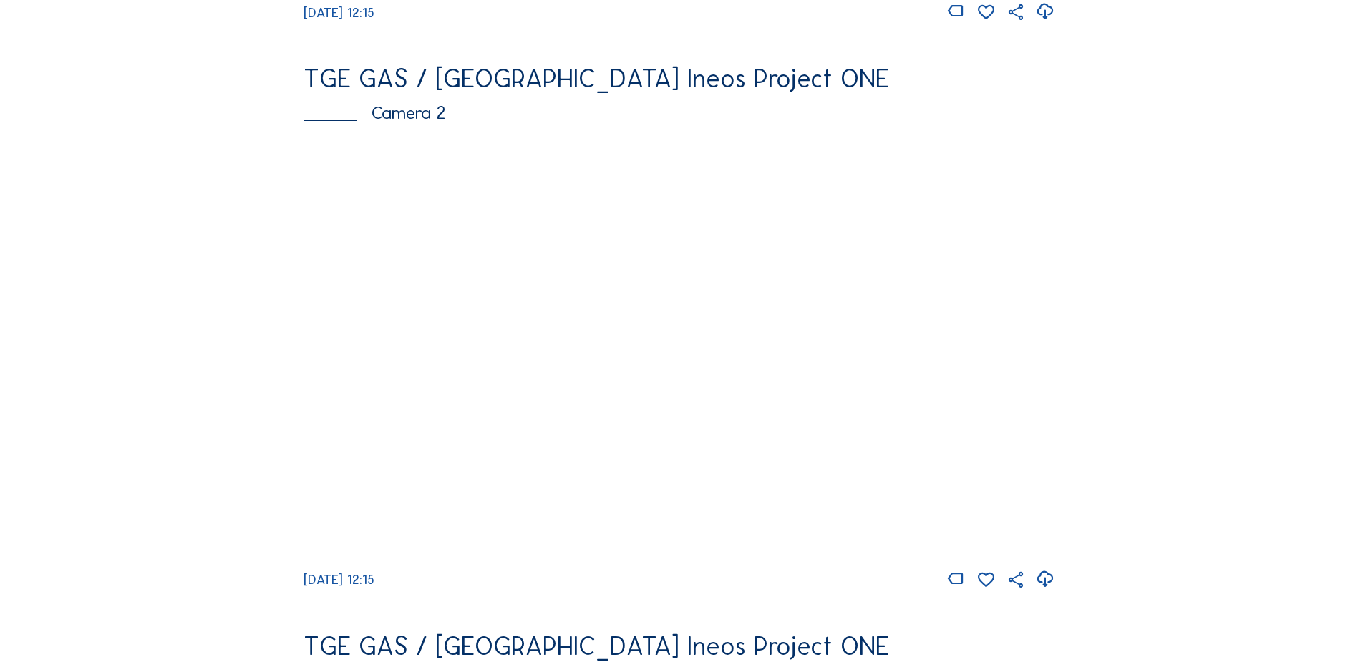
scroll to position [644, 0]
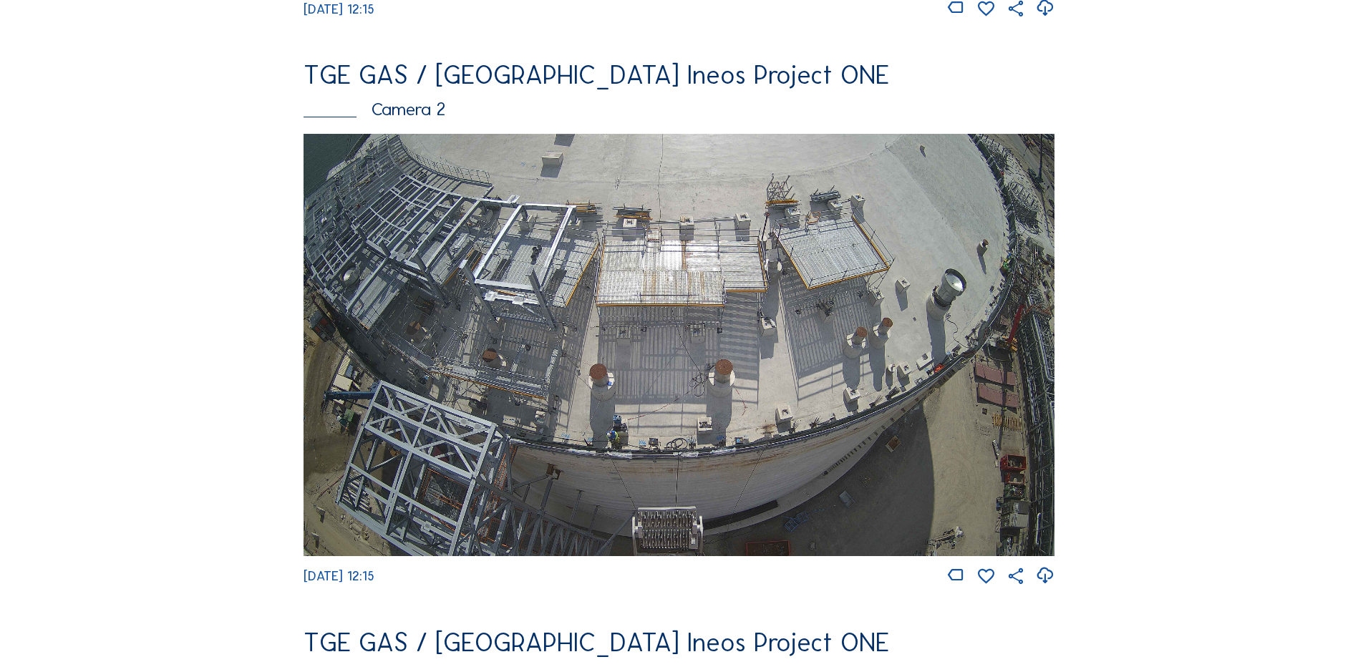
click at [613, 316] on img at bounding box center [678, 345] width 751 height 422
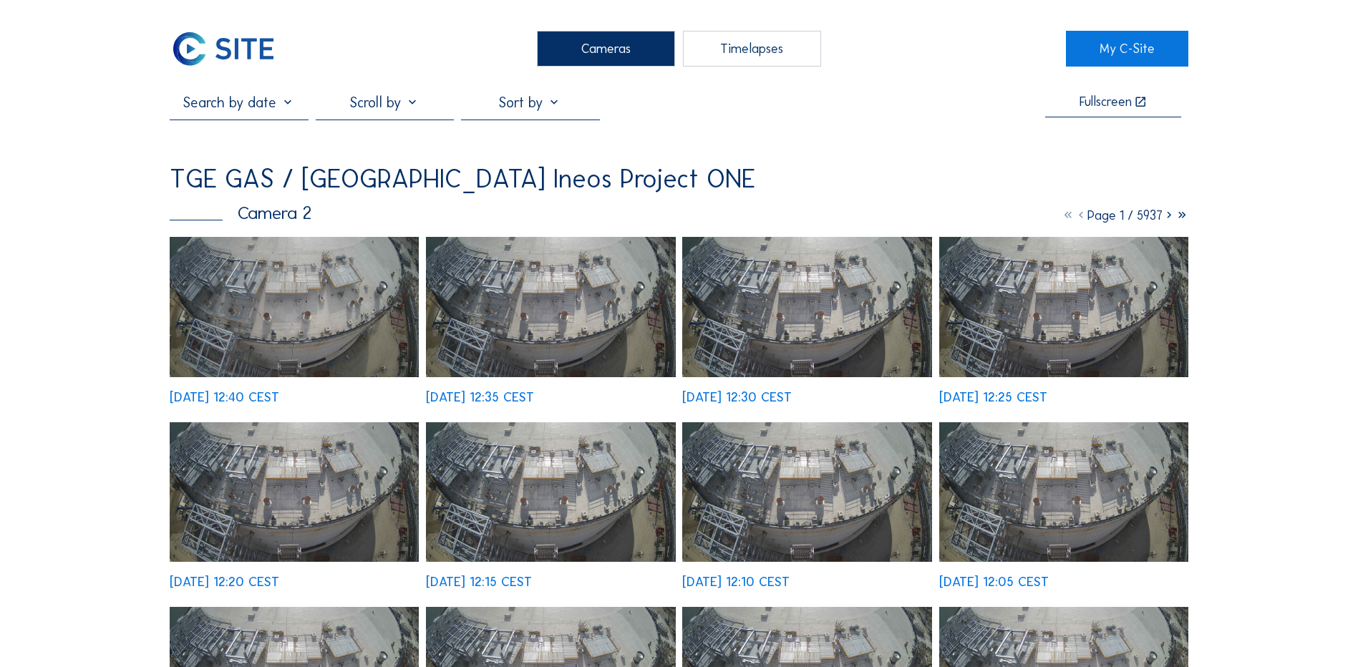
click at [311, 290] on img at bounding box center [294, 307] width 249 height 140
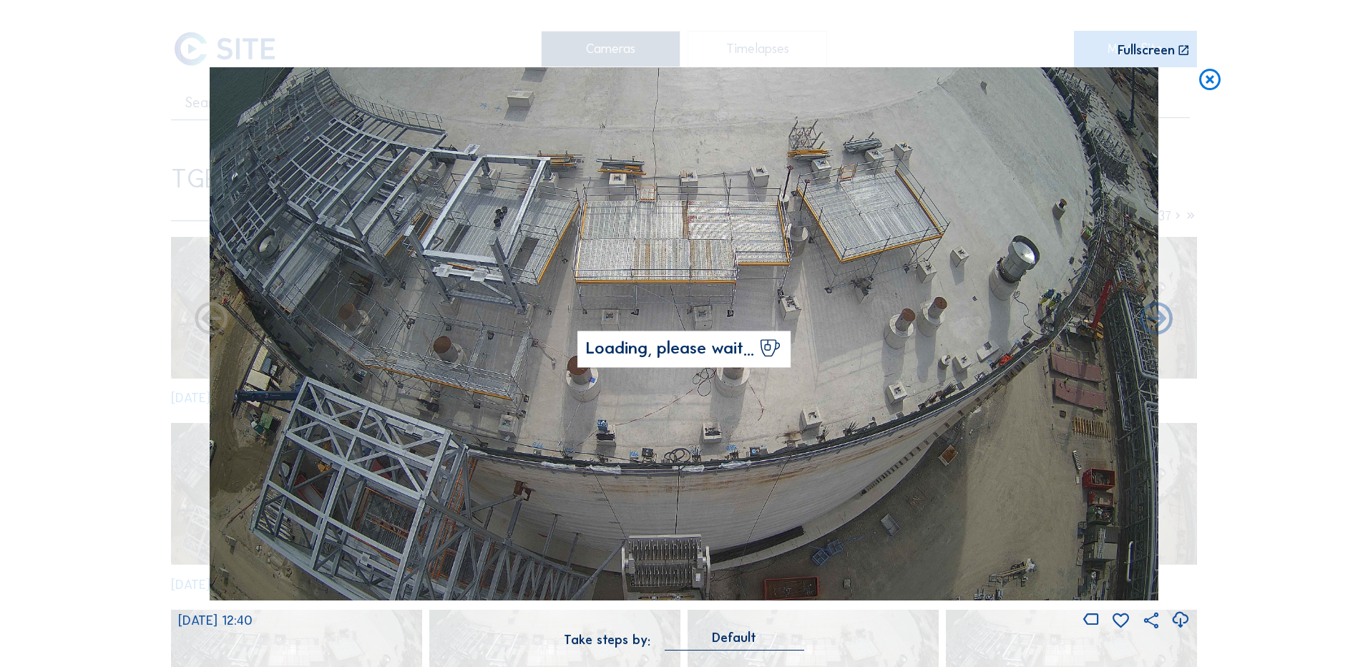
click at [1178, 618] on icon at bounding box center [1180, 620] width 19 height 24
click at [1182, 618] on icon at bounding box center [1180, 620] width 19 height 24
click at [1313, 500] on div "Scroll to travel through time | Press 'Alt' Button + Scroll to Zoom | Click and…" at bounding box center [684, 333] width 1368 height 667
click at [1217, 79] on icon at bounding box center [1210, 80] width 26 height 26
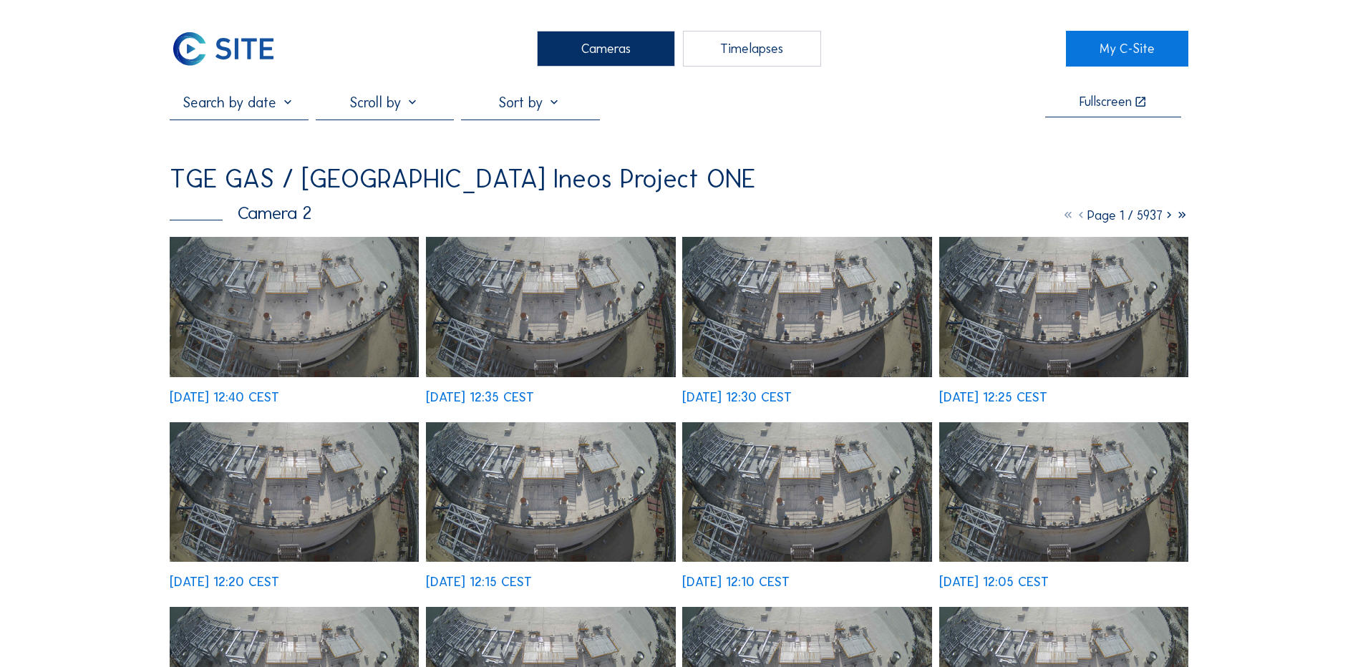
click at [603, 50] on div "Cameras" at bounding box center [606, 49] width 138 height 36
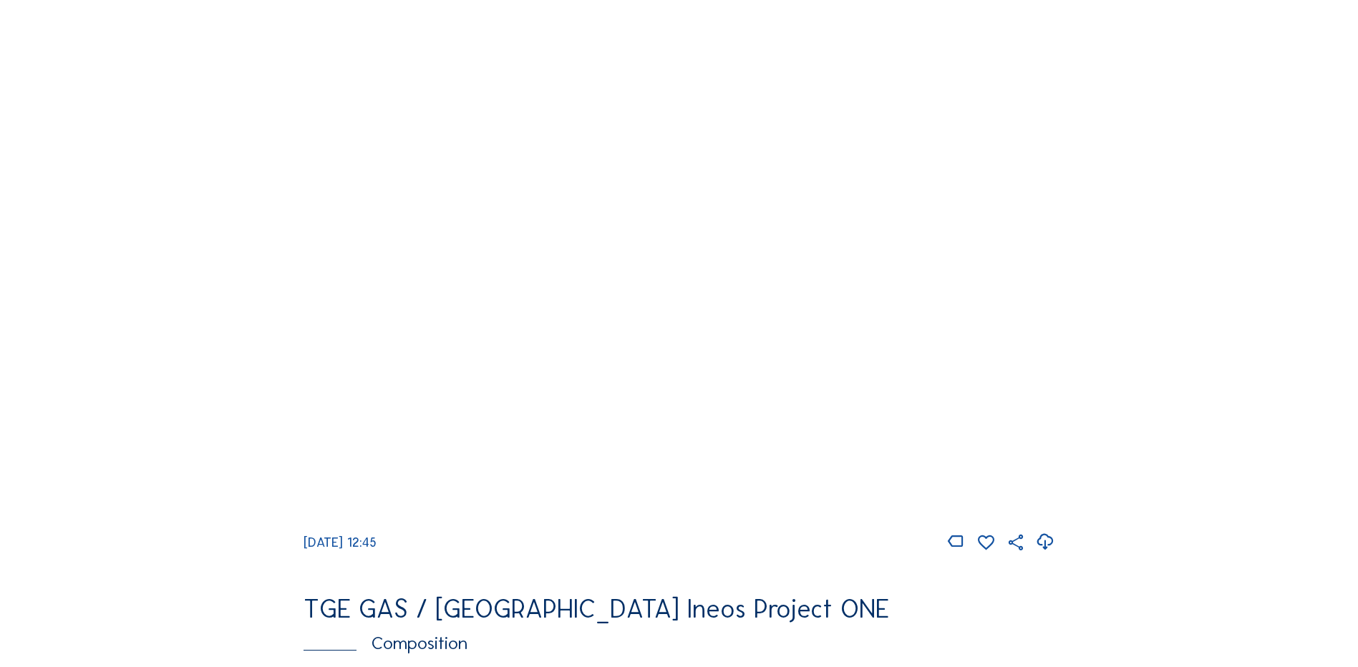
scroll to position [1360, 0]
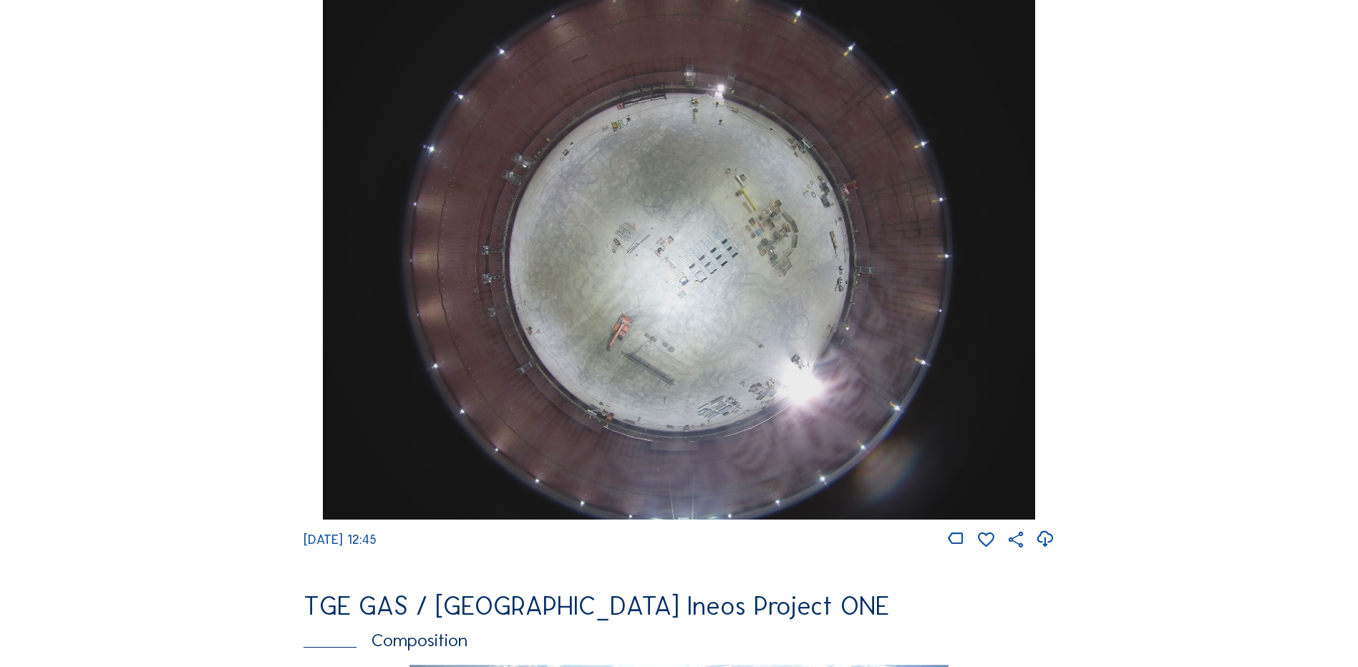
click at [704, 354] on img at bounding box center [678, 253] width 711 height 534
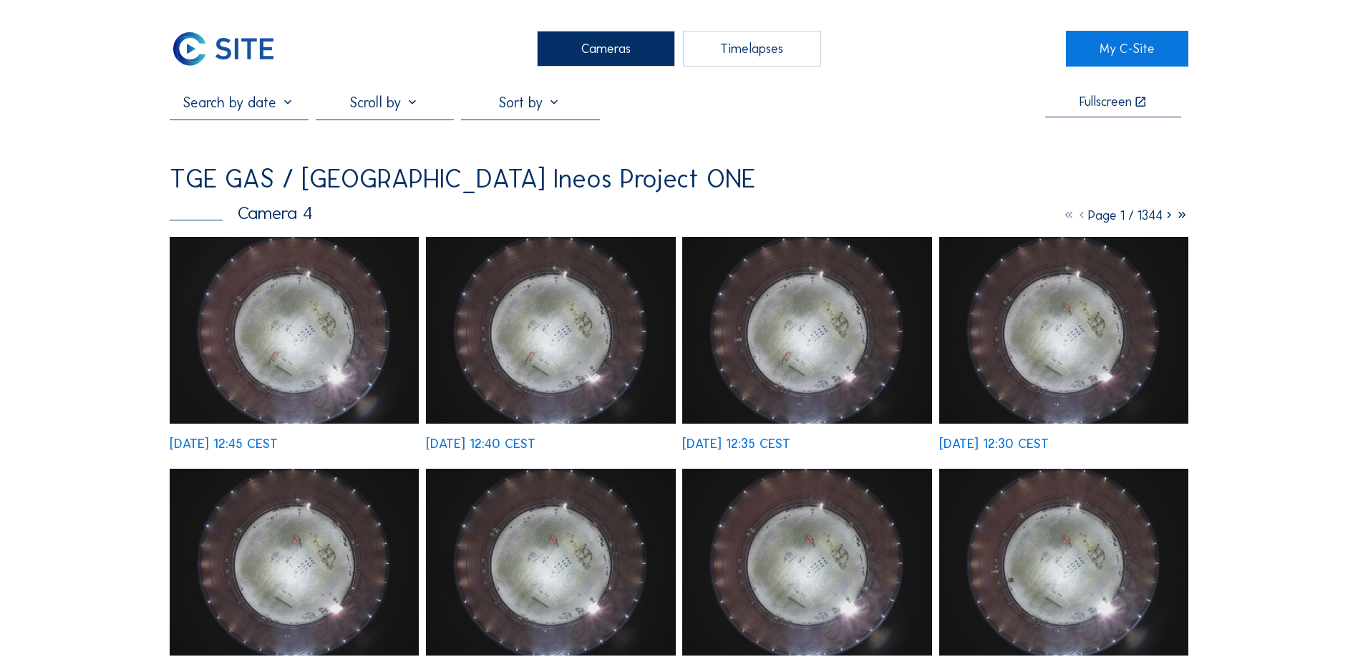
click at [325, 341] on img at bounding box center [294, 330] width 249 height 187
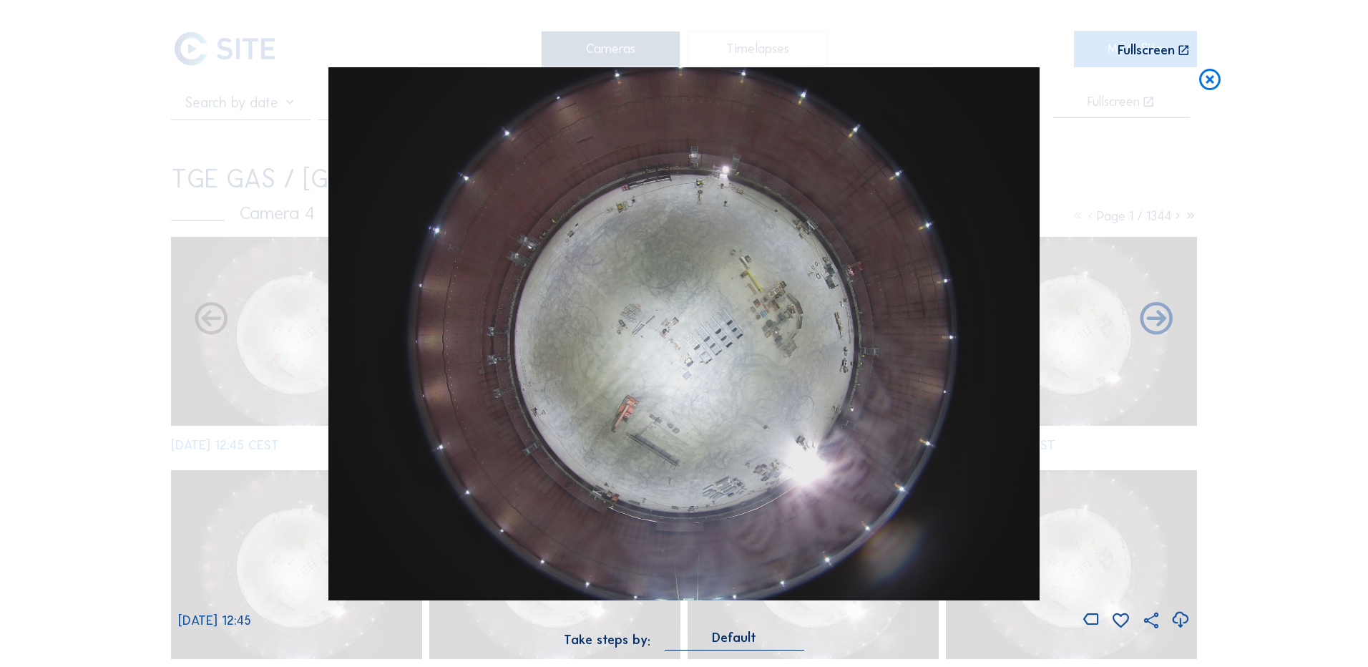
click at [1181, 621] on icon at bounding box center [1180, 620] width 19 height 24
drag, startPoint x: 79, startPoint y: 255, endPoint x: 338, endPoint y: 235, distance: 259.1
click at [79, 255] on div "Scroll to travel through time | Press 'Alt' Button + Scroll to Zoom | Click and…" at bounding box center [684, 333] width 1368 height 667
click at [1215, 83] on icon at bounding box center [1210, 80] width 26 height 26
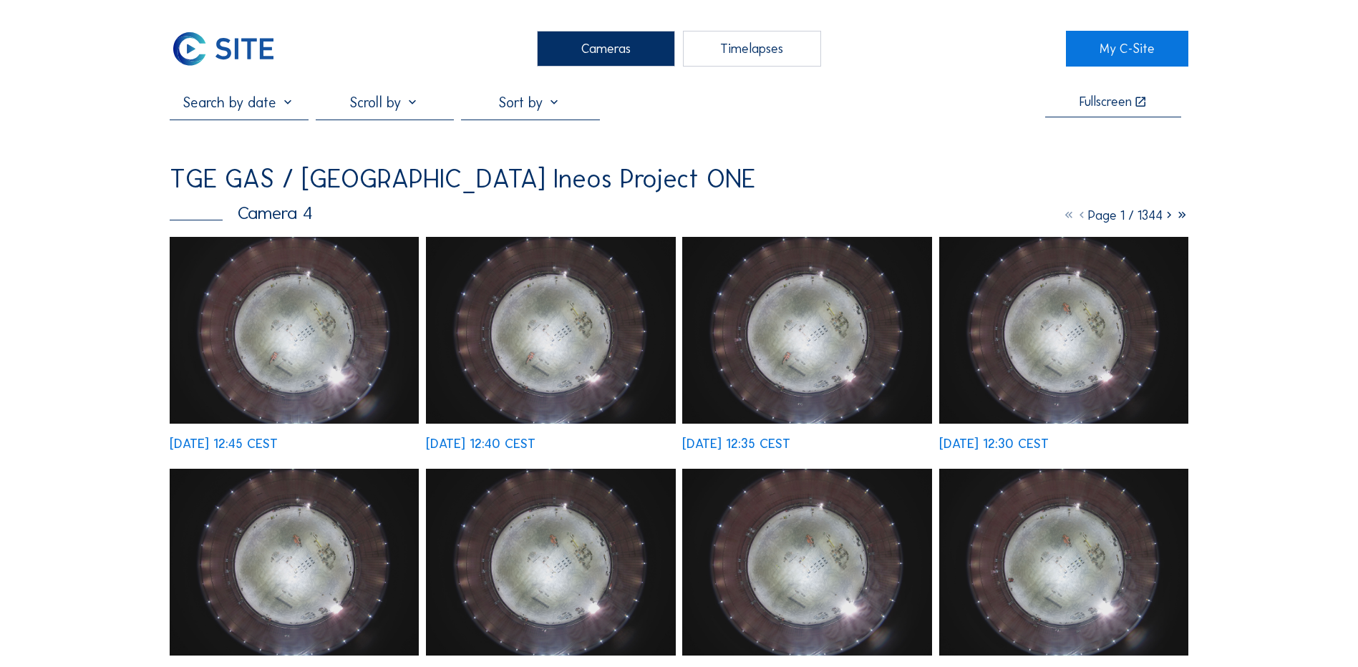
click at [608, 49] on div "Cameras" at bounding box center [606, 49] width 138 height 36
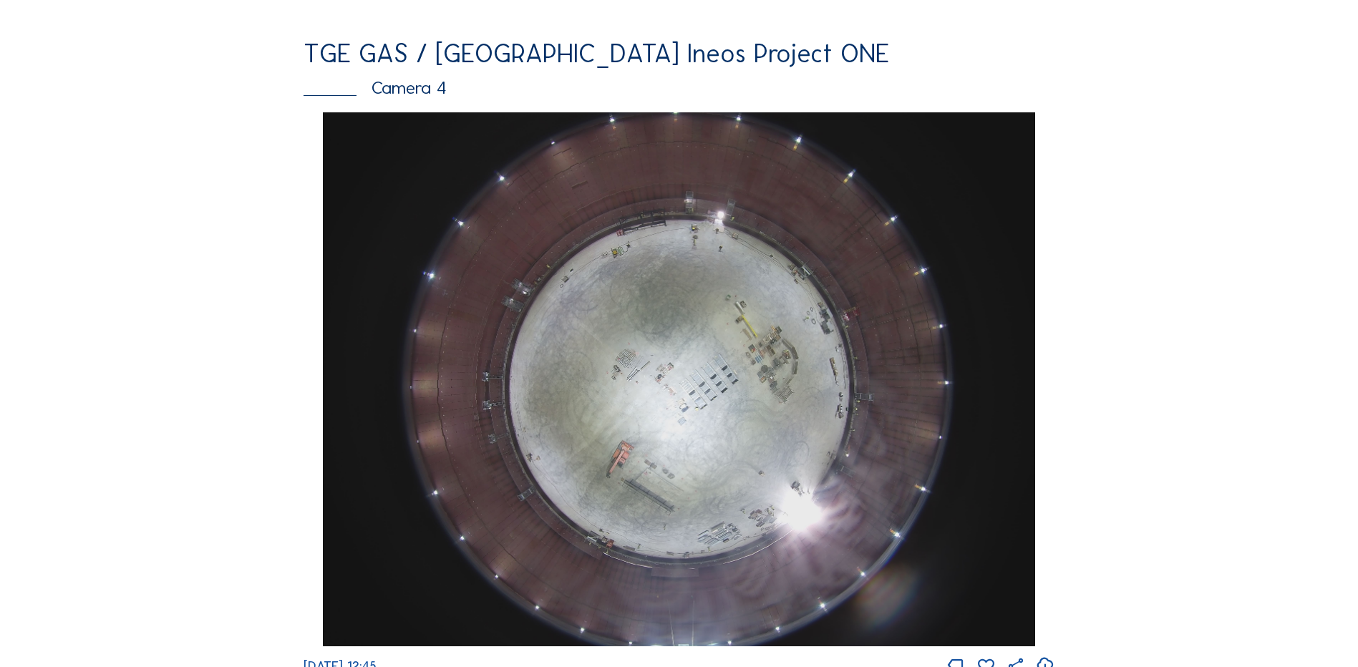
scroll to position [1288, 0]
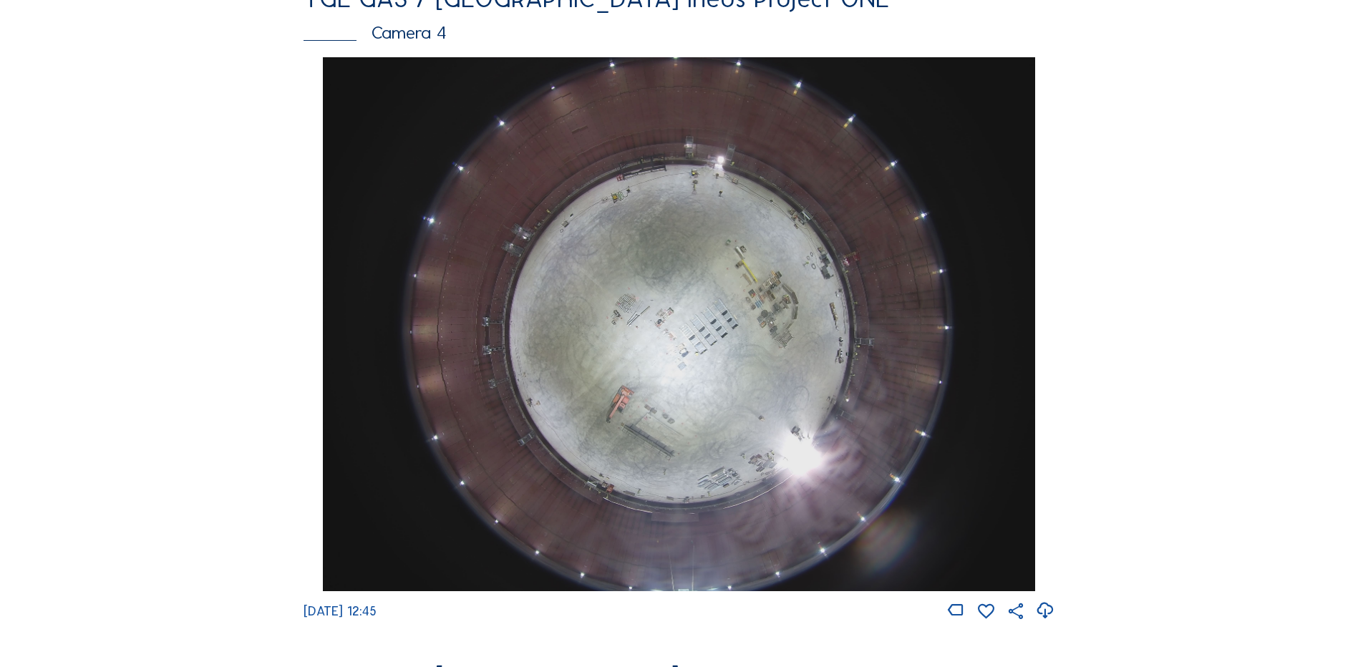
click at [688, 321] on img at bounding box center [678, 324] width 711 height 534
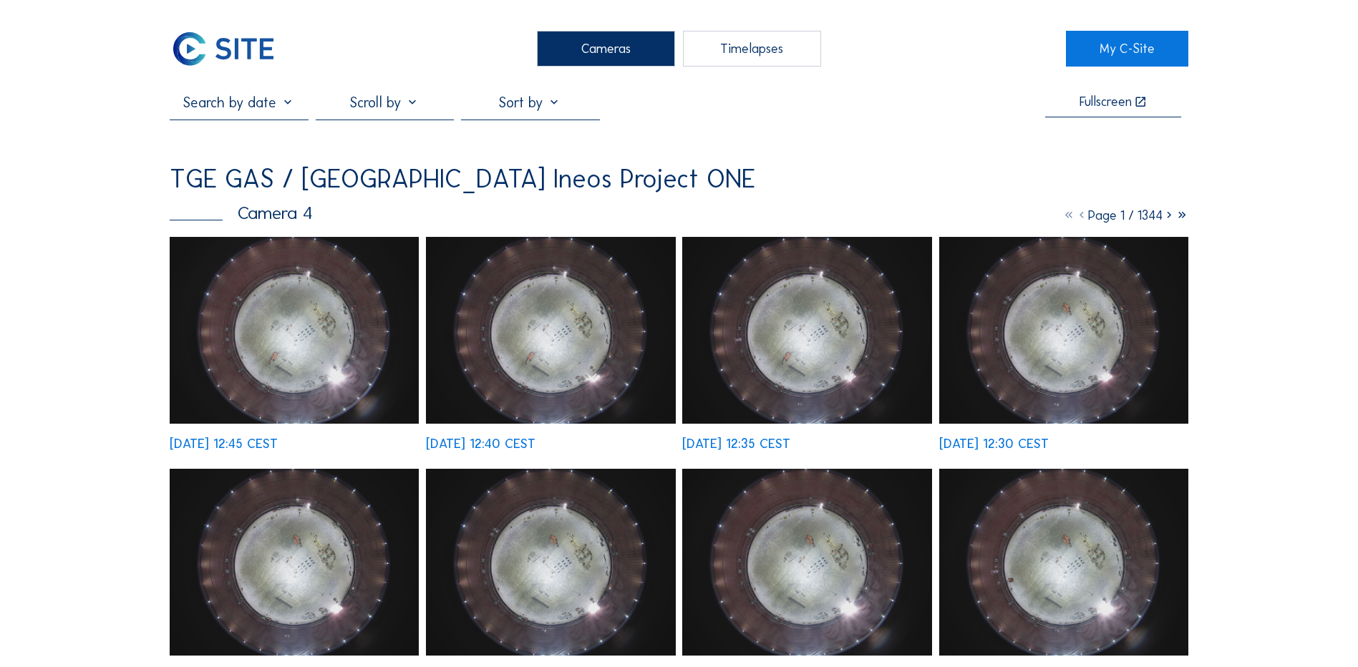
click at [255, 343] on img at bounding box center [294, 330] width 249 height 187
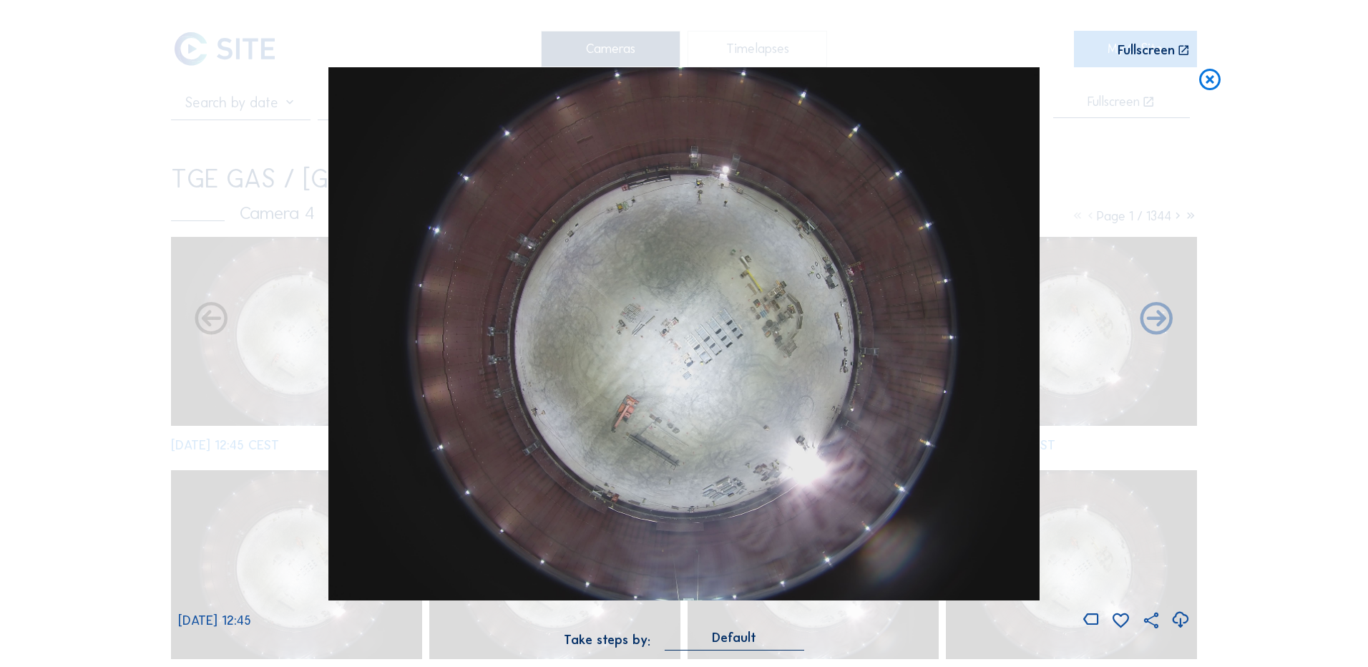
click at [1184, 620] on icon at bounding box center [1180, 620] width 19 height 24
click at [84, 185] on div "Scroll to travel through time | Press 'Alt' Button + Scroll to Zoom | Click and…" at bounding box center [684, 333] width 1368 height 667
click at [1213, 82] on icon at bounding box center [1210, 80] width 26 height 26
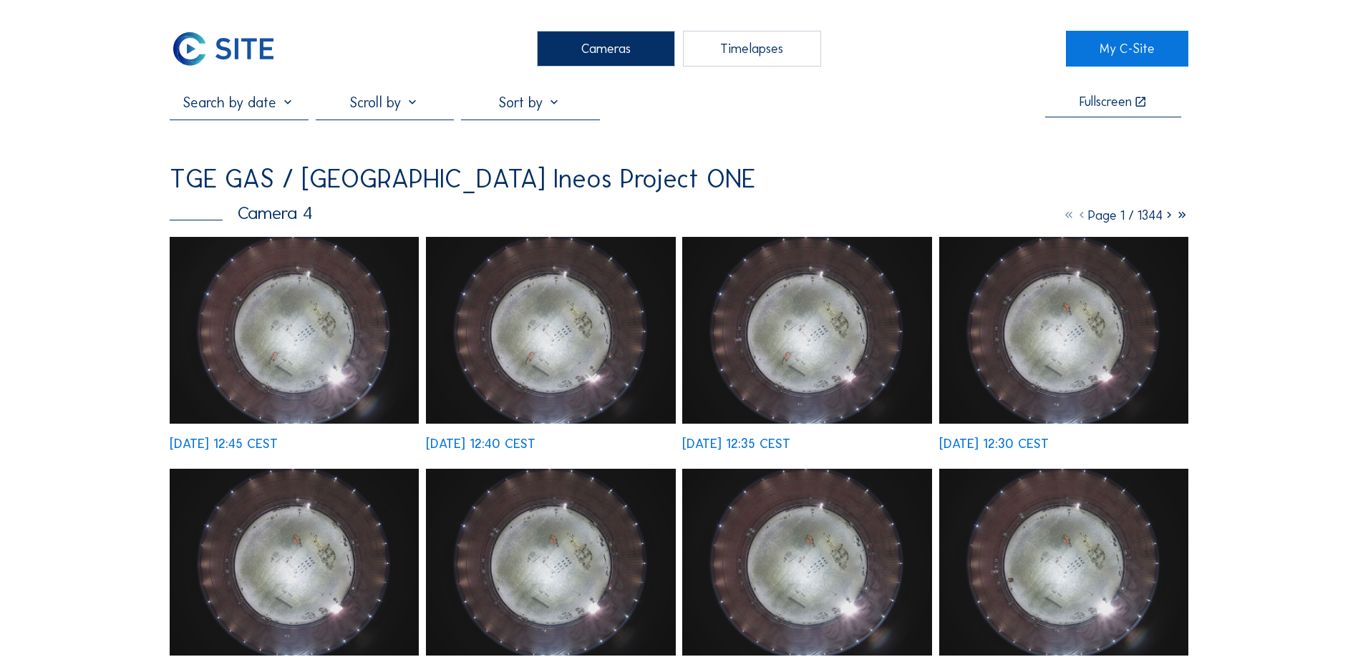
click at [588, 47] on div "Cameras" at bounding box center [606, 49] width 138 height 36
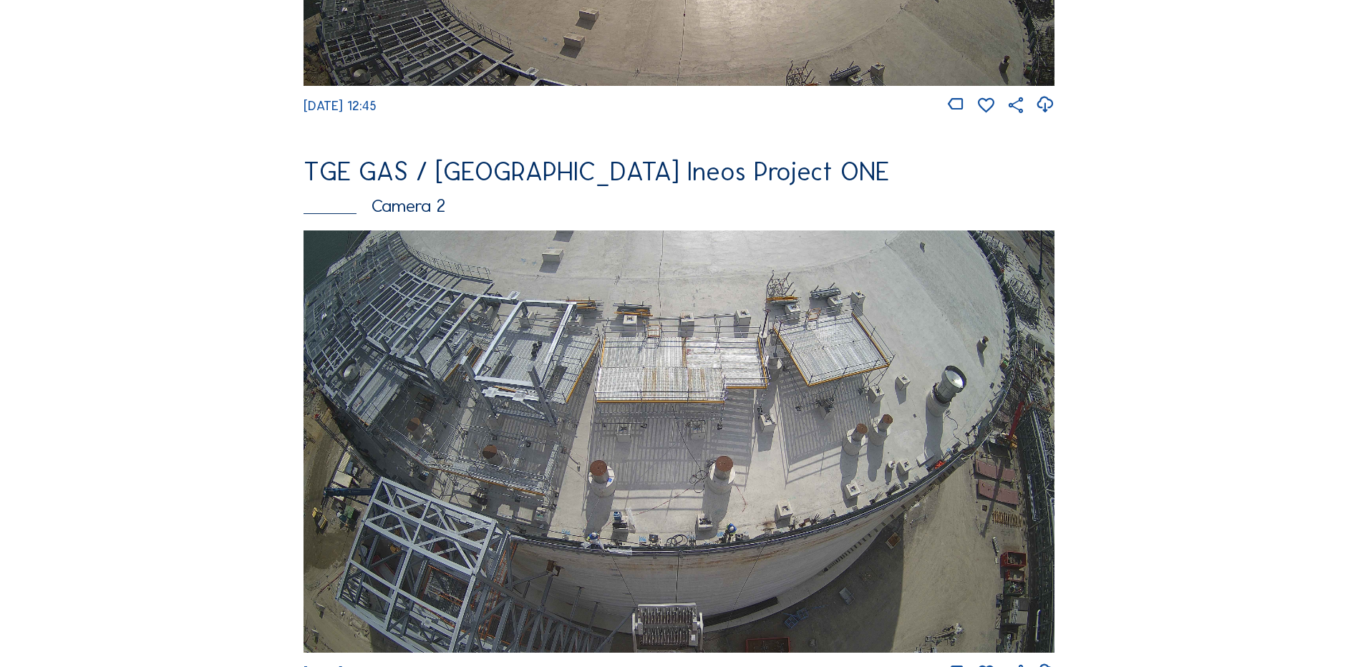
scroll to position [573, 0]
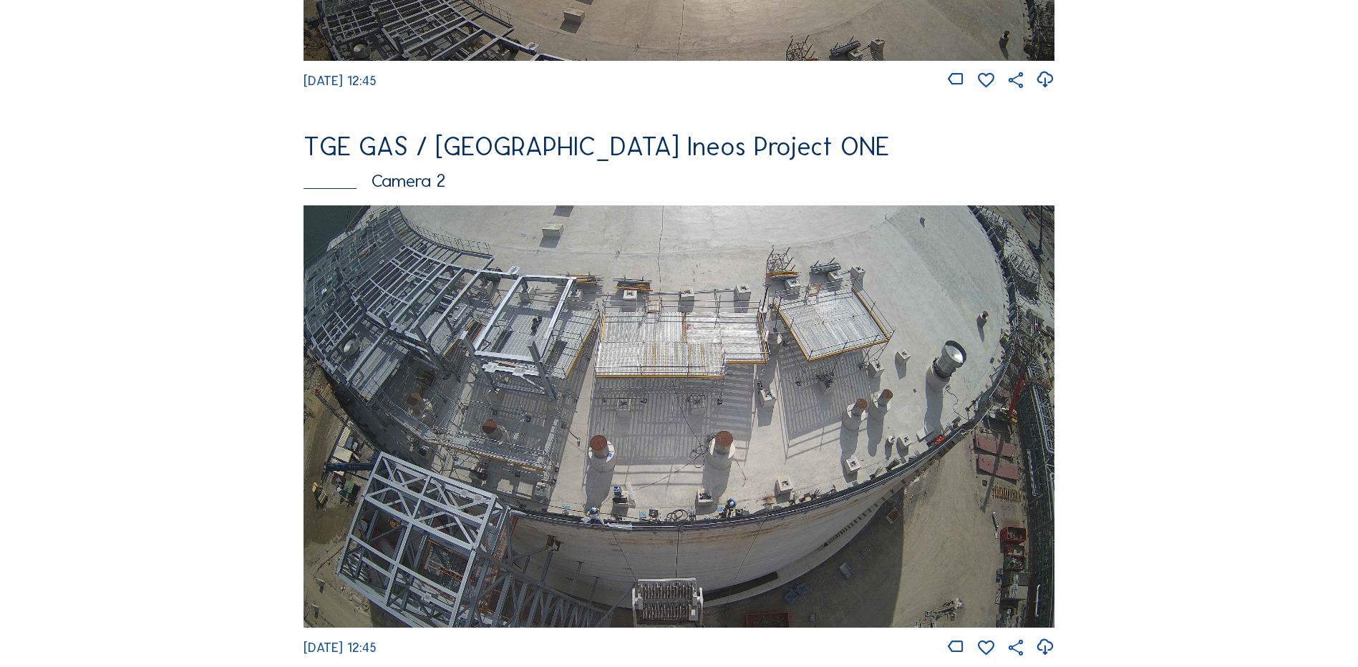
click at [565, 341] on img at bounding box center [678, 416] width 751 height 422
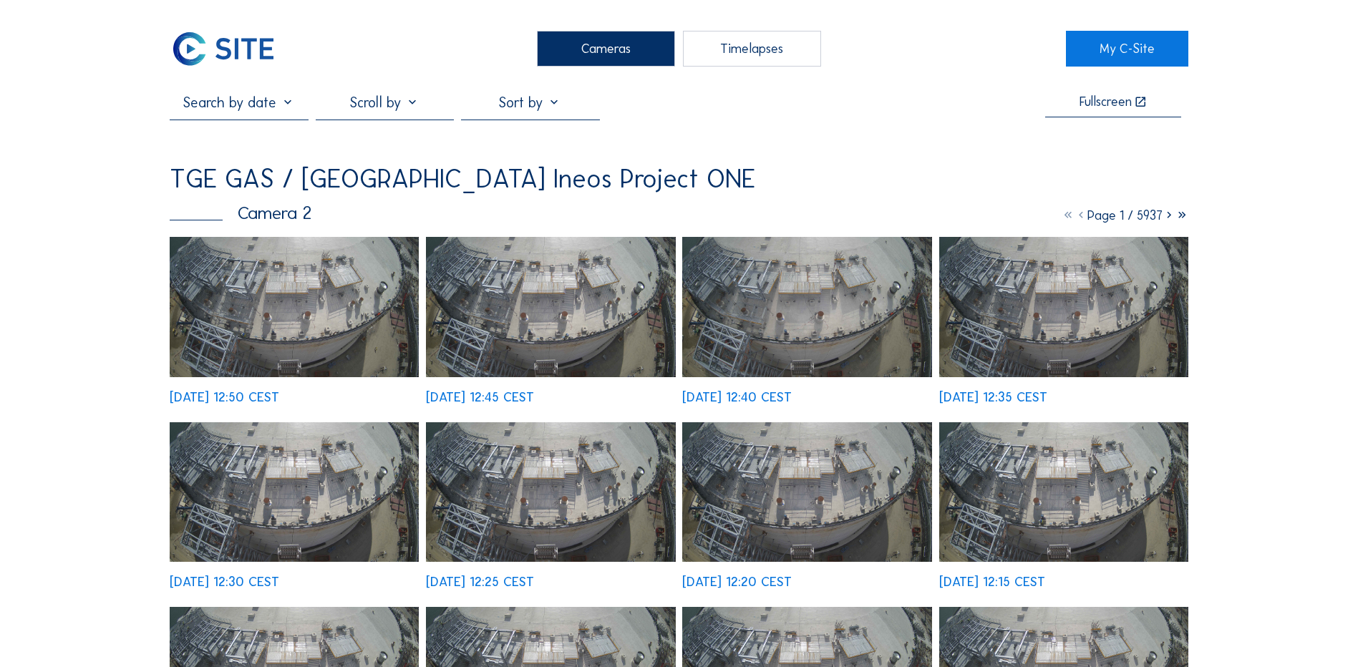
click at [321, 299] on img at bounding box center [294, 307] width 249 height 140
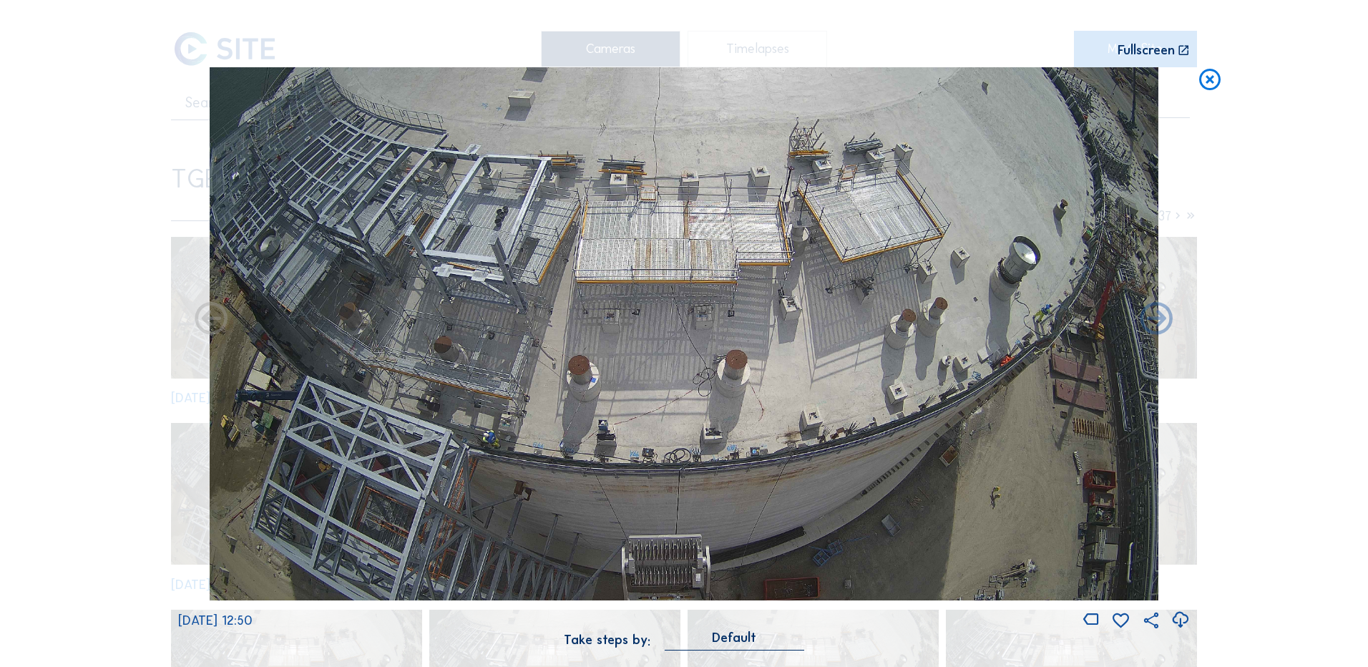
click at [1222, 83] on icon at bounding box center [1210, 80] width 26 height 26
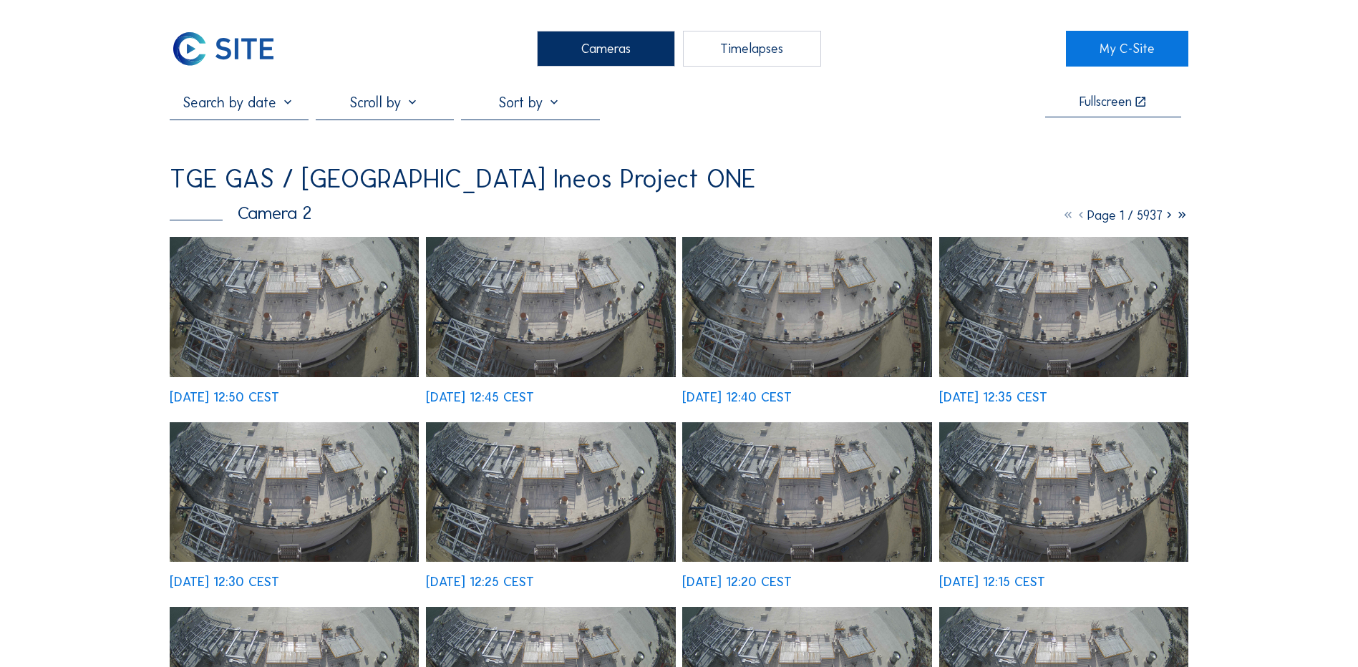
click at [608, 47] on div "Cameras" at bounding box center [606, 49] width 138 height 36
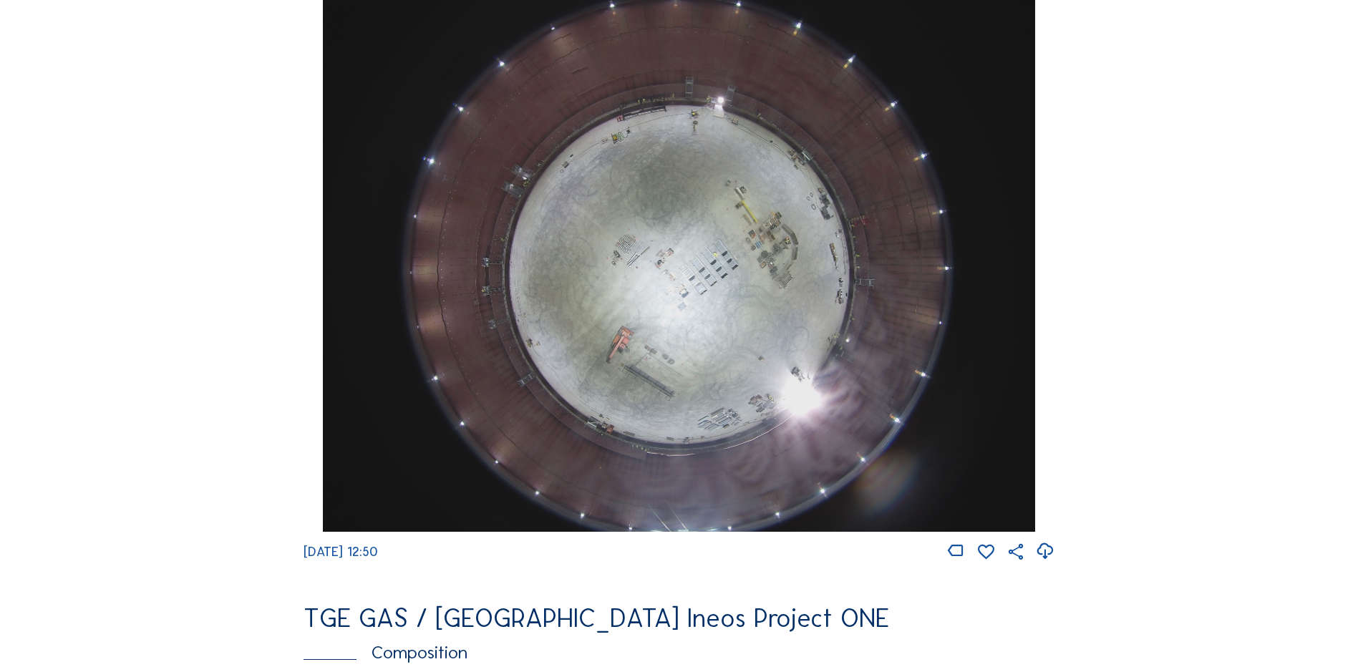
scroll to position [1360, 0]
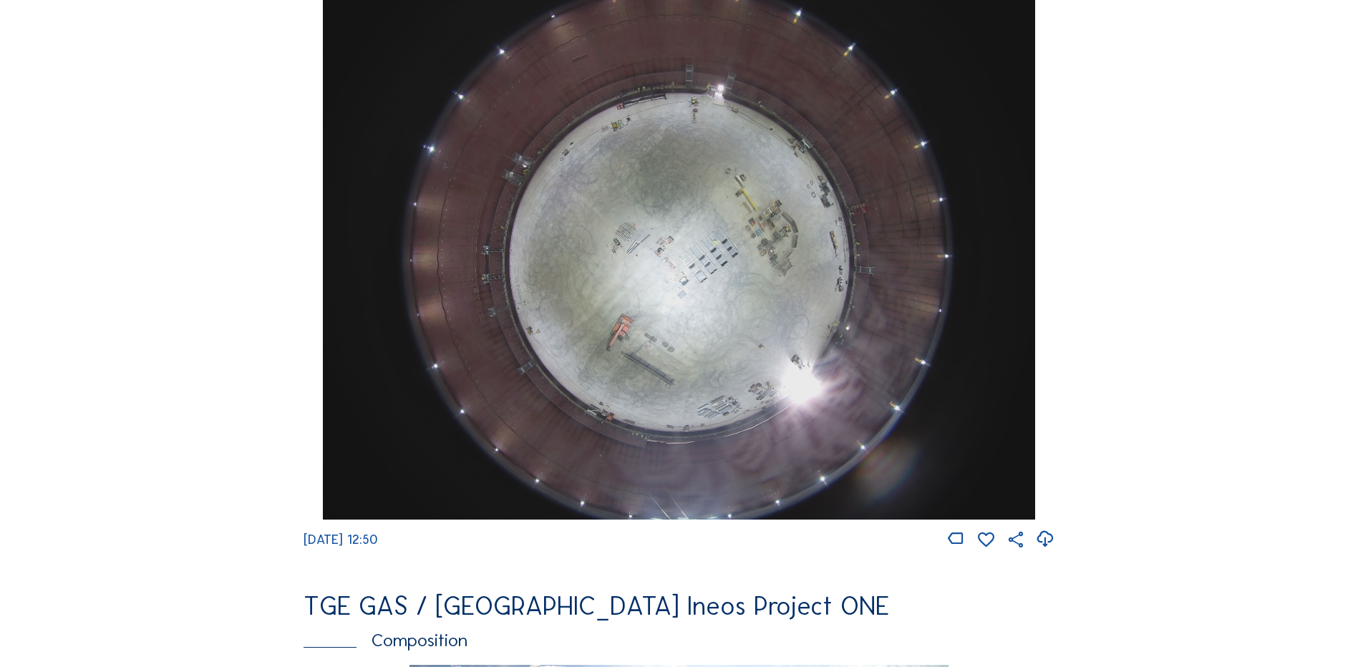
click at [646, 296] on img at bounding box center [678, 253] width 711 height 534
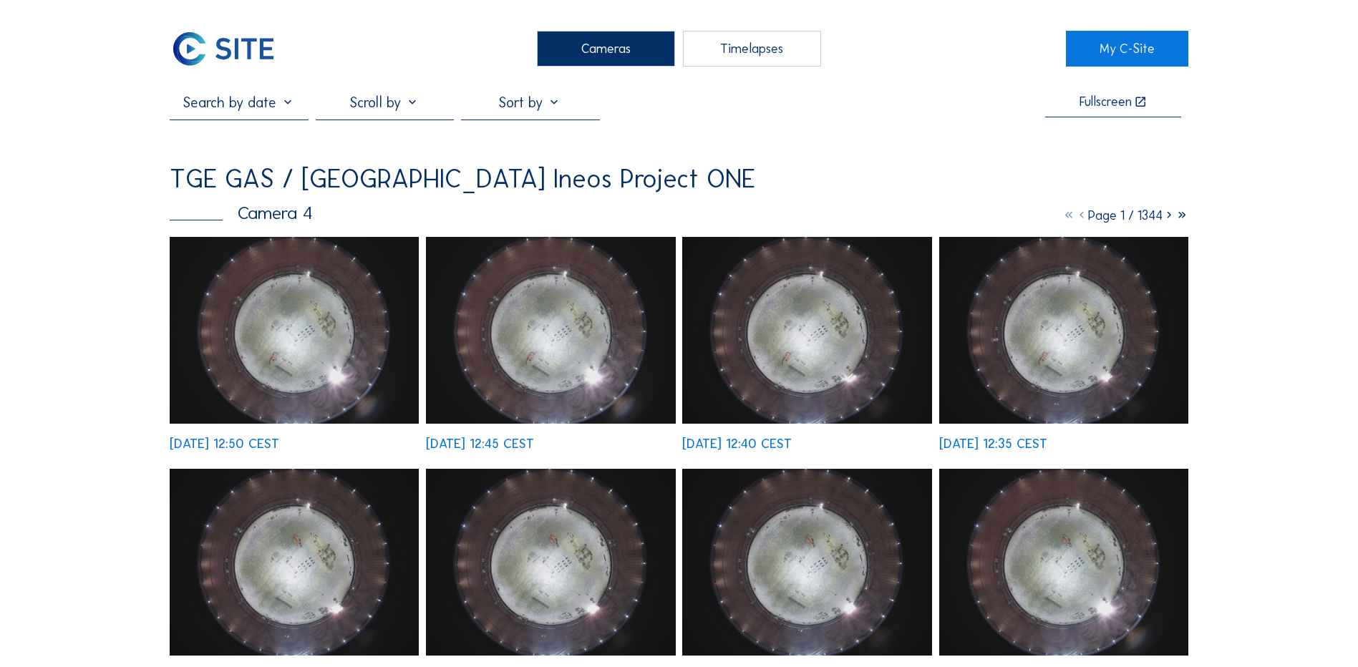
click at [266, 322] on img at bounding box center [294, 330] width 249 height 187
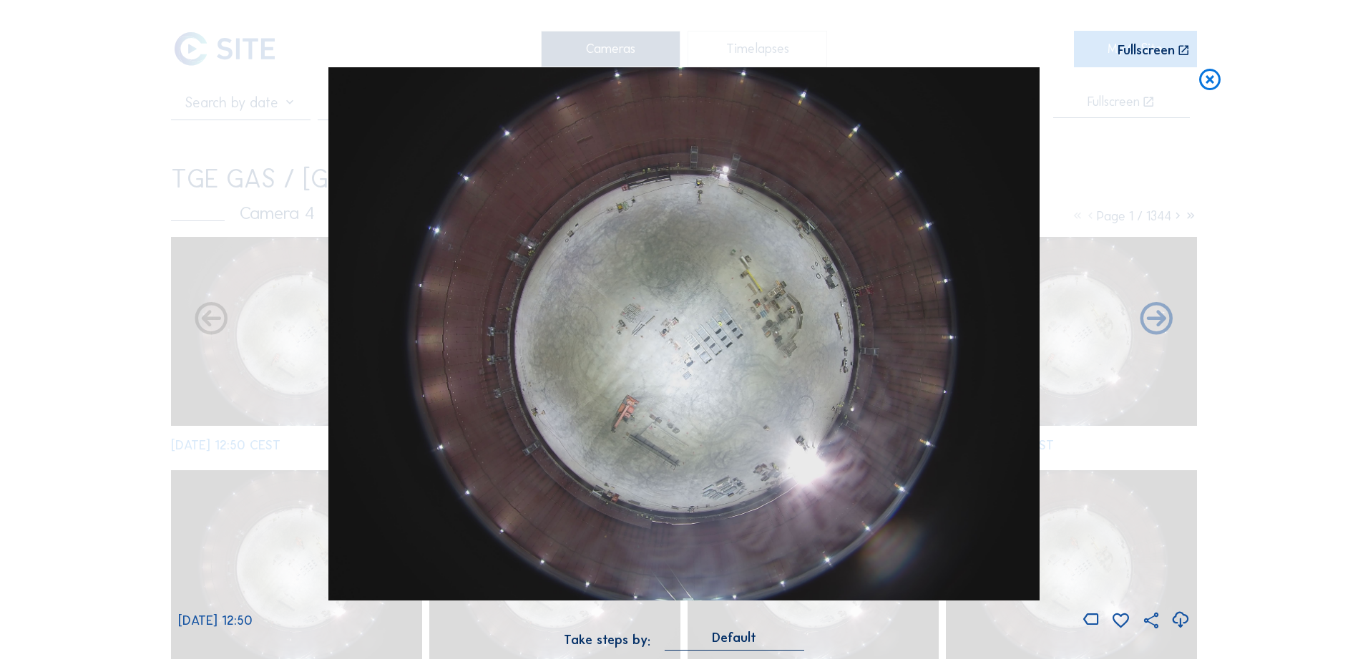
click at [1177, 621] on icon at bounding box center [1180, 620] width 19 height 24
